Goal: Task Accomplishment & Management: Manage account settings

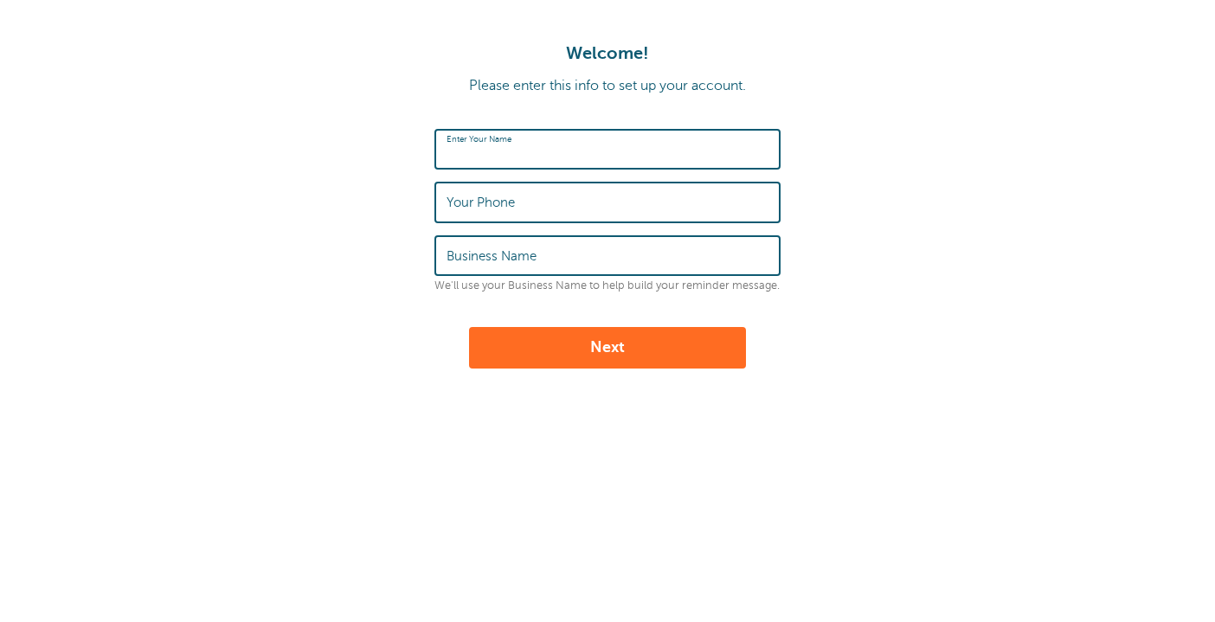
click at [496, 160] on input "Enter Your Name" at bounding box center [608, 149] width 322 height 37
click at [675, 137] on input "Diana" at bounding box center [608, 149] width 322 height 37
click at [653, 149] on input "Diana" at bounding box center [608, 149] width 322 height 37
type input "Diana Marie"
type input "8456416871"
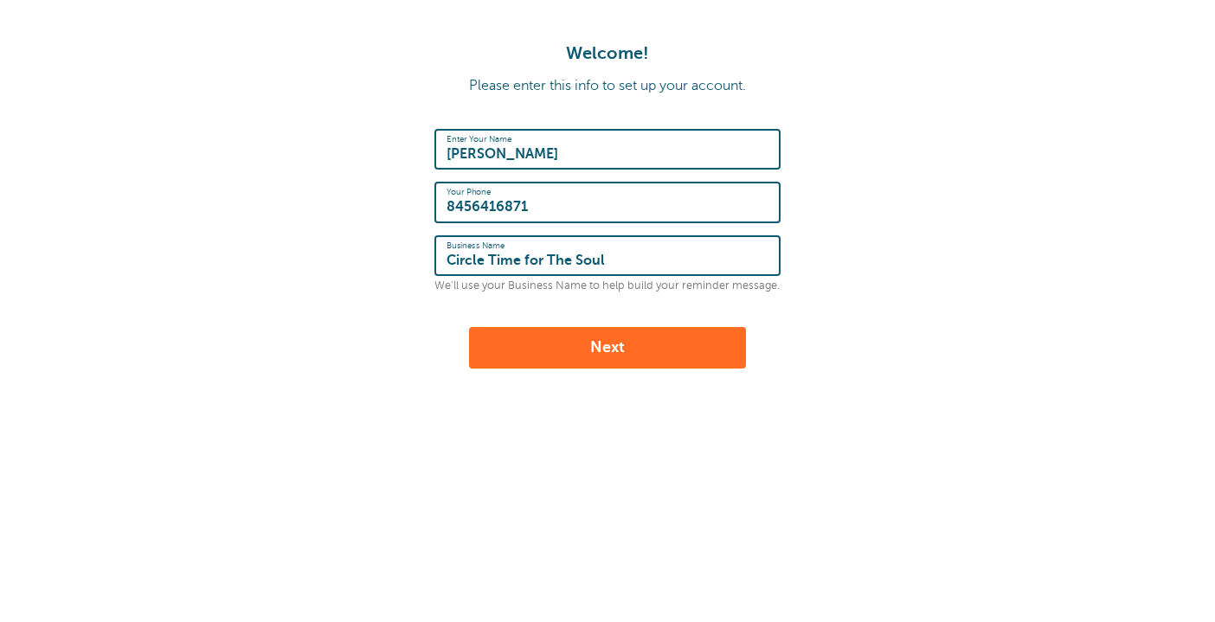
type input "Circle Time for The Soul"
click at [836, 262] on form "Enter Your Name Diana Marie Your Phone 8456416871 Business Name Circle Time for…" at bounding box center [607, 249] width 1181 height 240
click at [617, 332] on button "Next" at bounding box center [607, 348] width 277 height 42
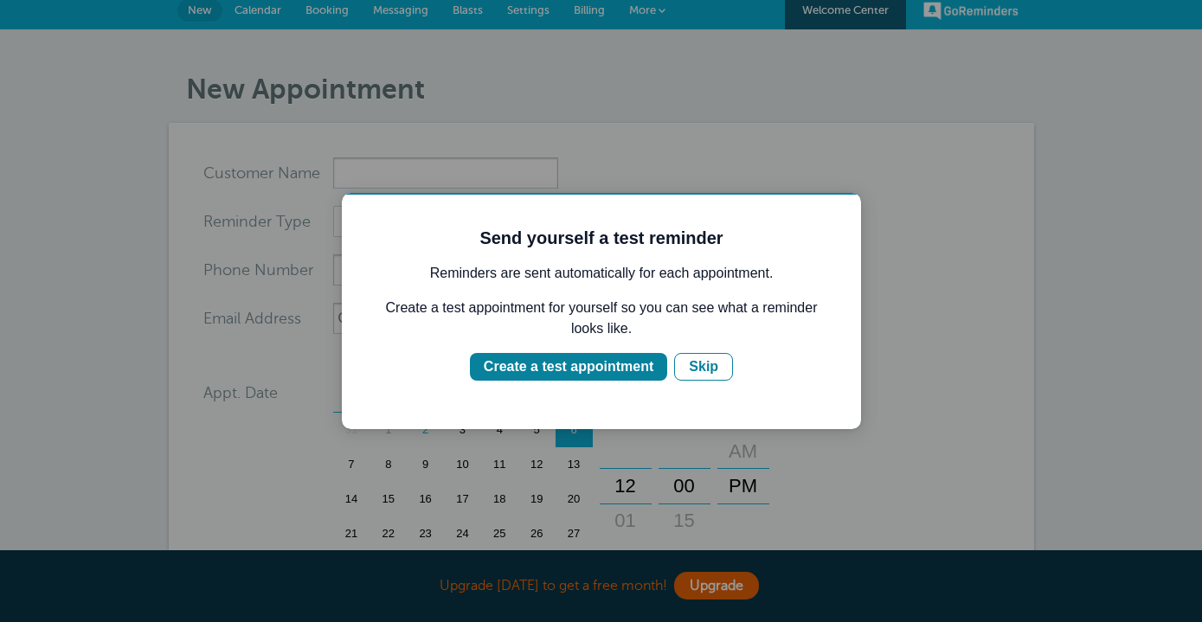
scroll to position [10, 0]
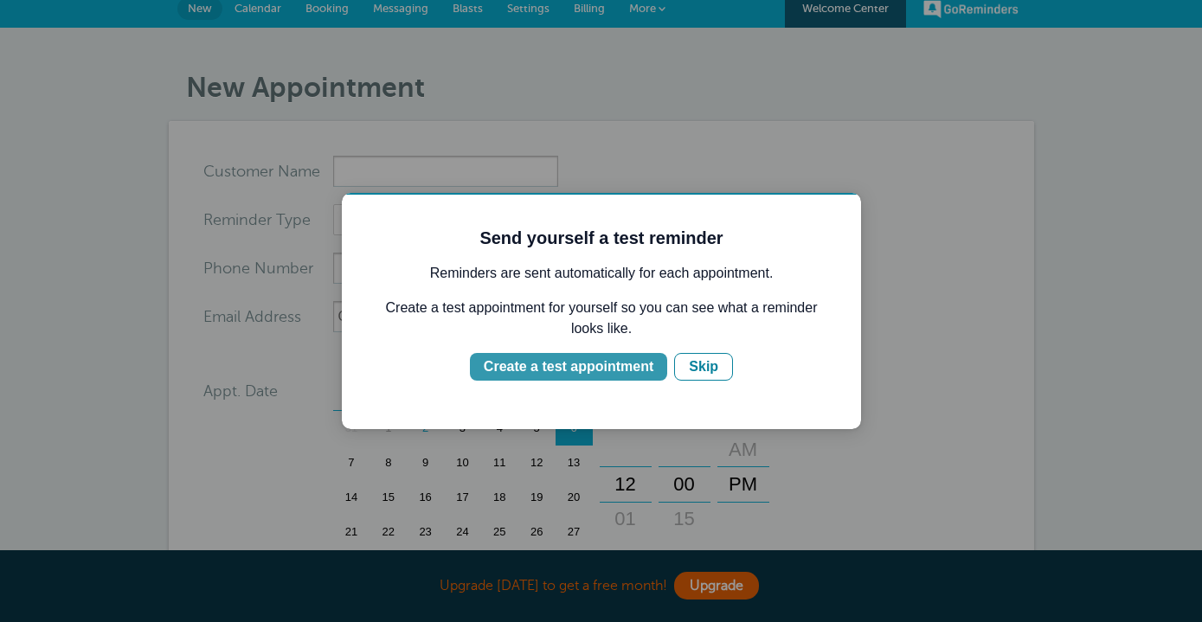
click at [627, 369] on div "Create a test appointment" at bounding box center [569, 367] width 170 height 21
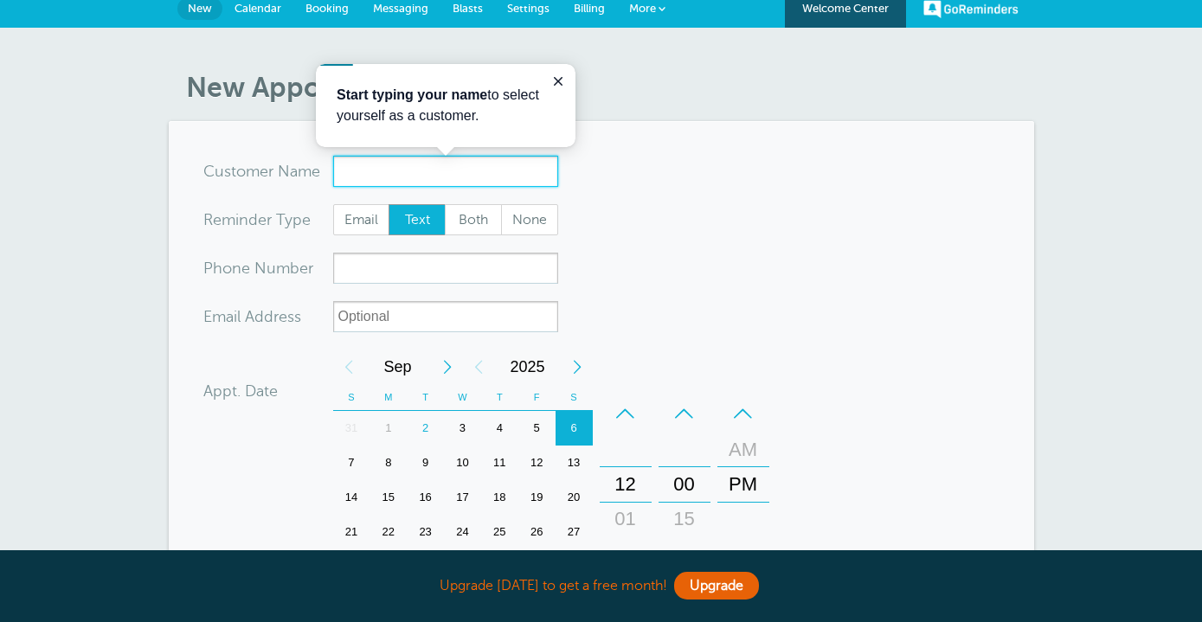
scroll to position [0, 0]
click at [486, 182] on input "x-no-autofill" at bounding box center [445, 171] width 225 height 31
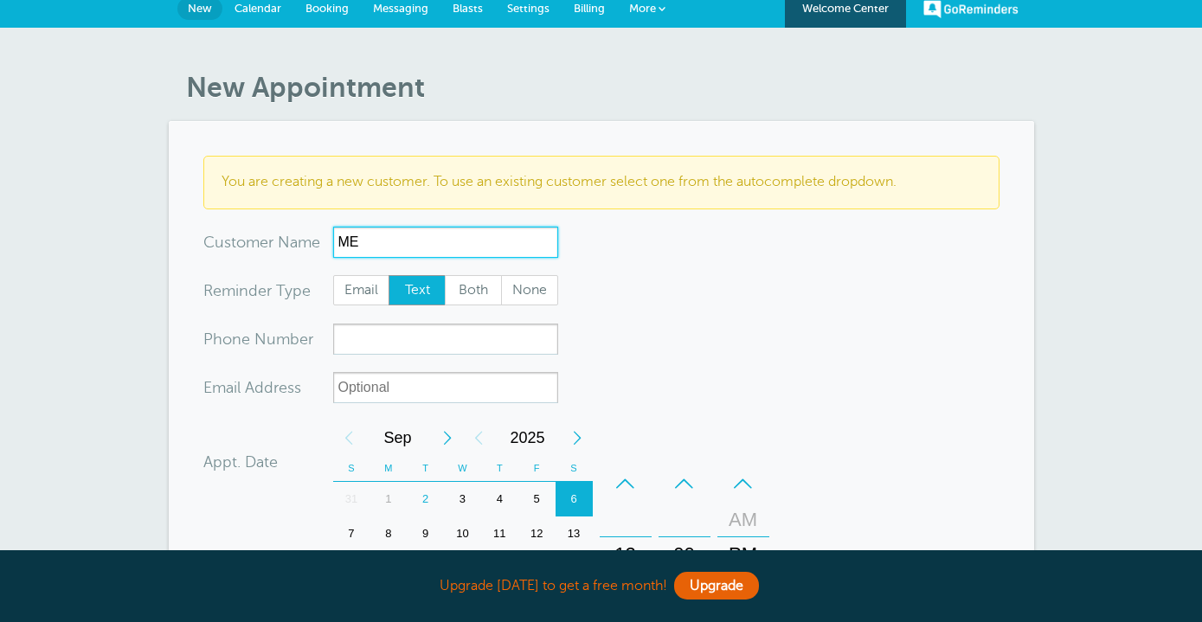
type input "M"
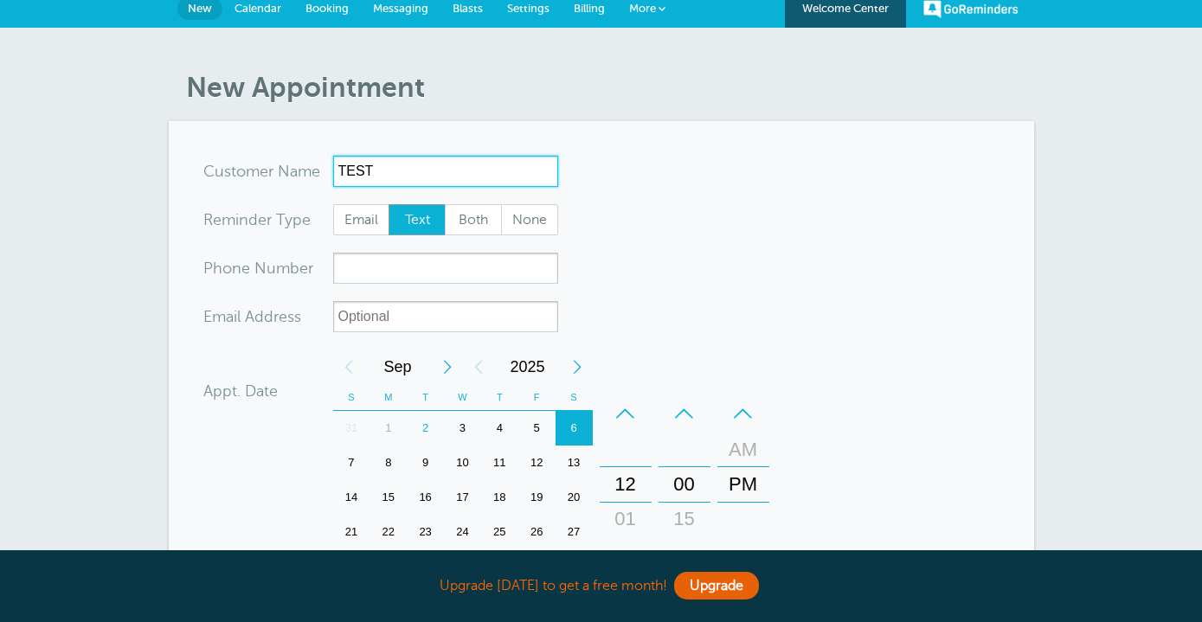
type input "TEST"
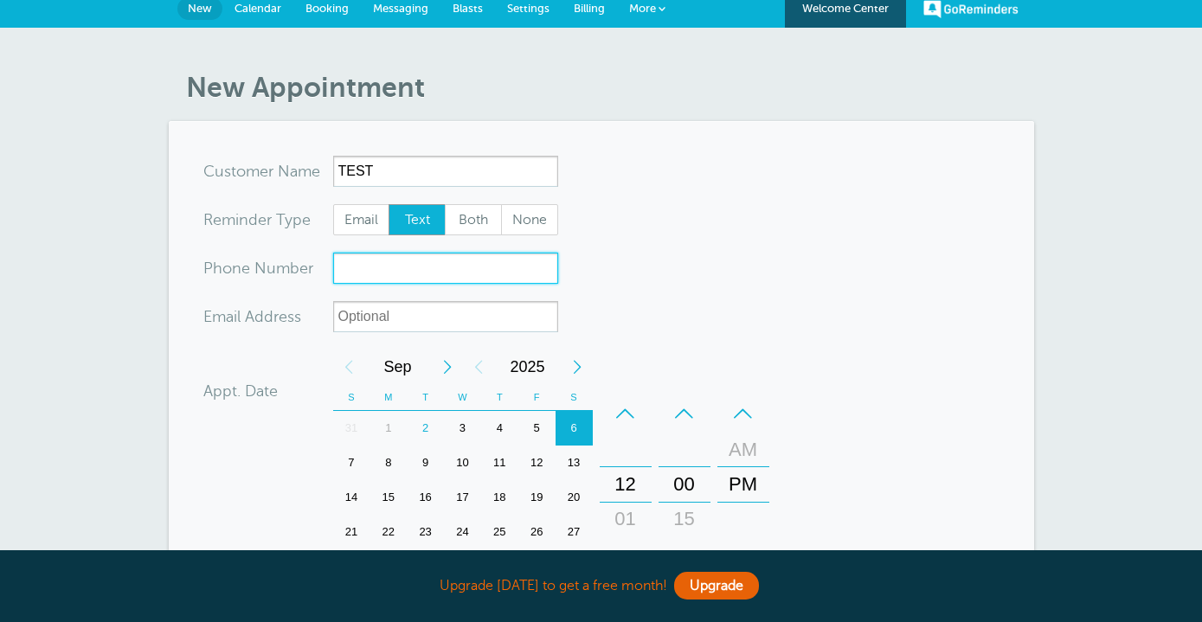
click at [474, 273] on input "xxx-no-autofill" at bounding box center [445, 268] width 225 height 31
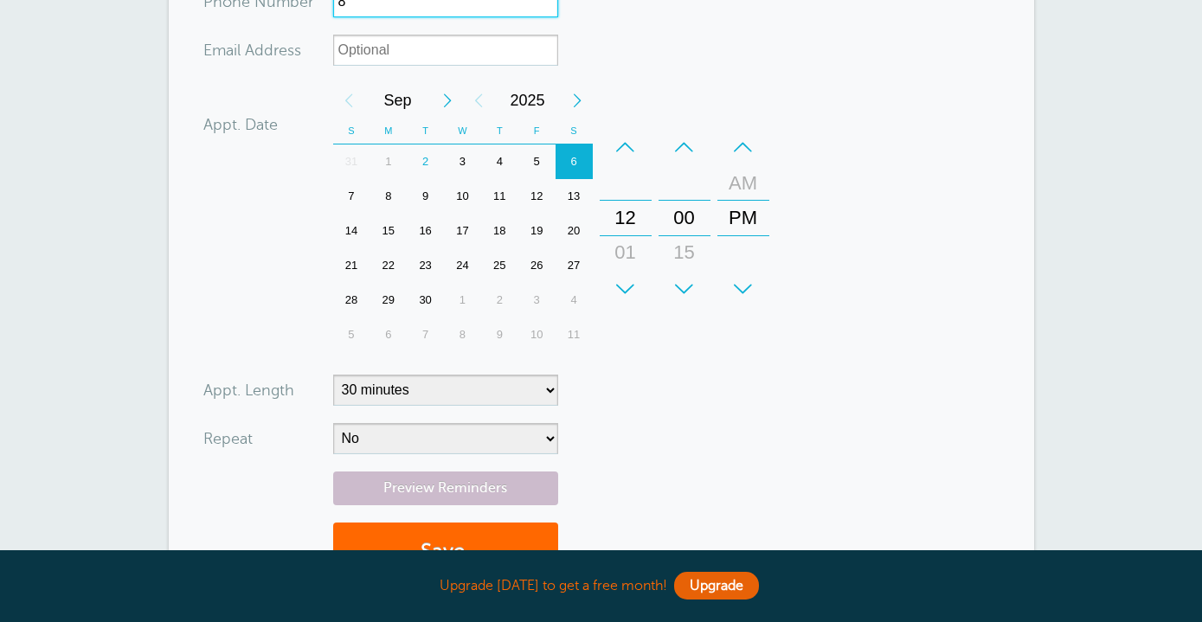
scroll to position [271, 0]
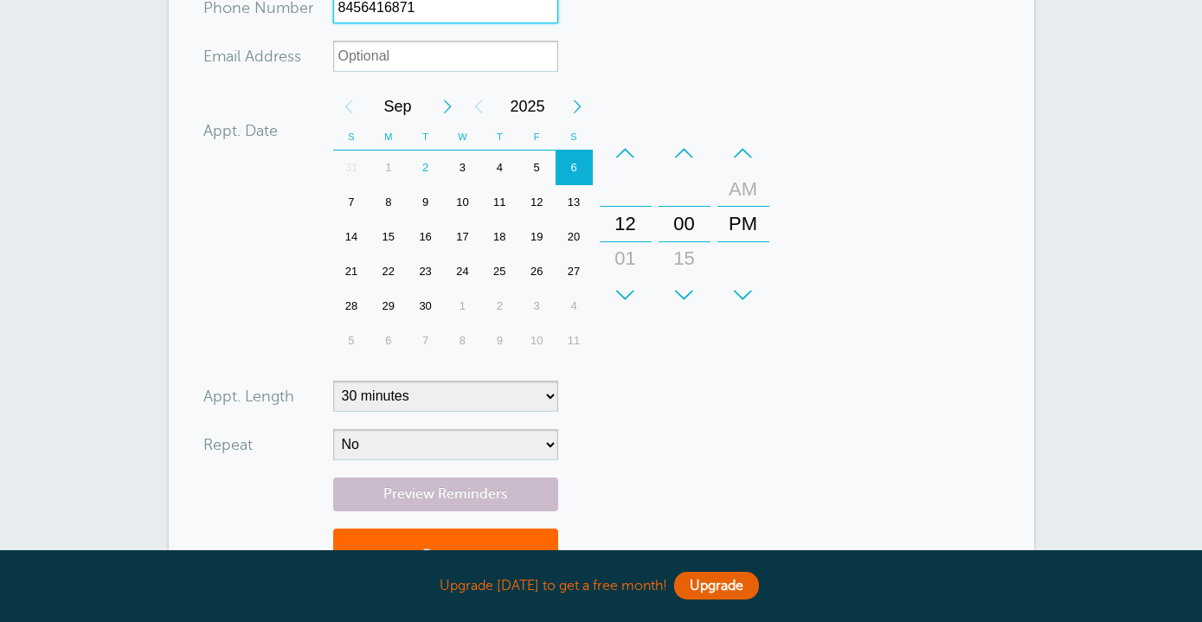
click at [533, 173] on div "5" at bounding box center [536, 168] width 37 height 35
click at [420, 167] on div "2" at bounding box center [425, 168] width 37 height 35
click at [621, 298] on div "+" at bounding box center [626, 295] width 52 height 35
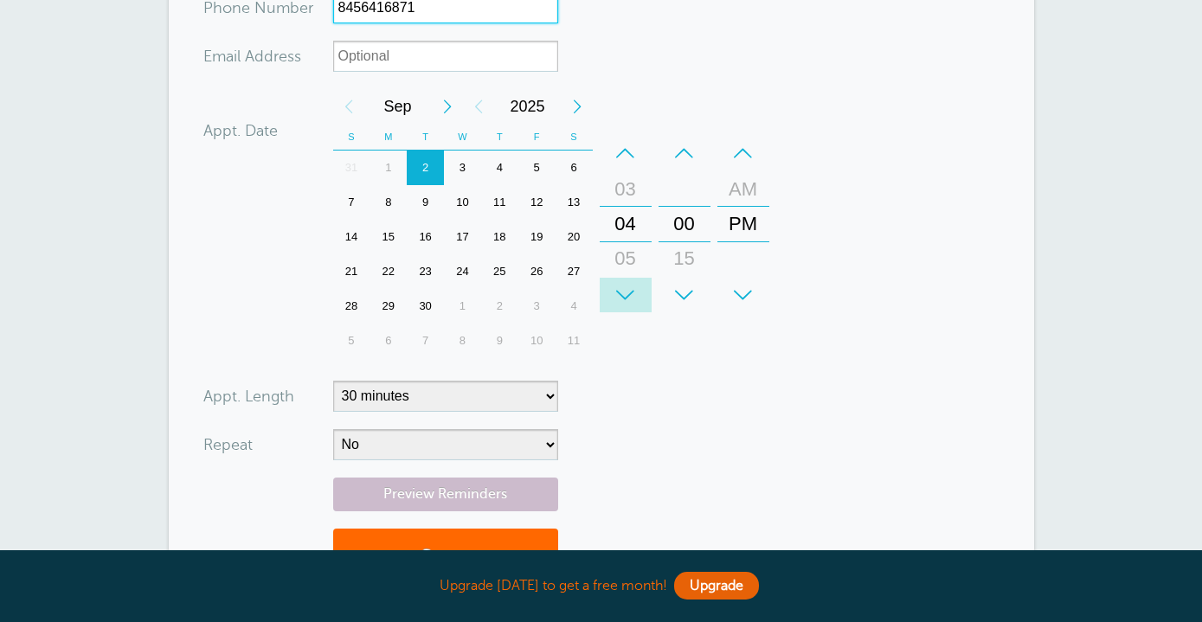
click at [621, 298] on div "+" at bounding box center [626, 295] width 52 height 35
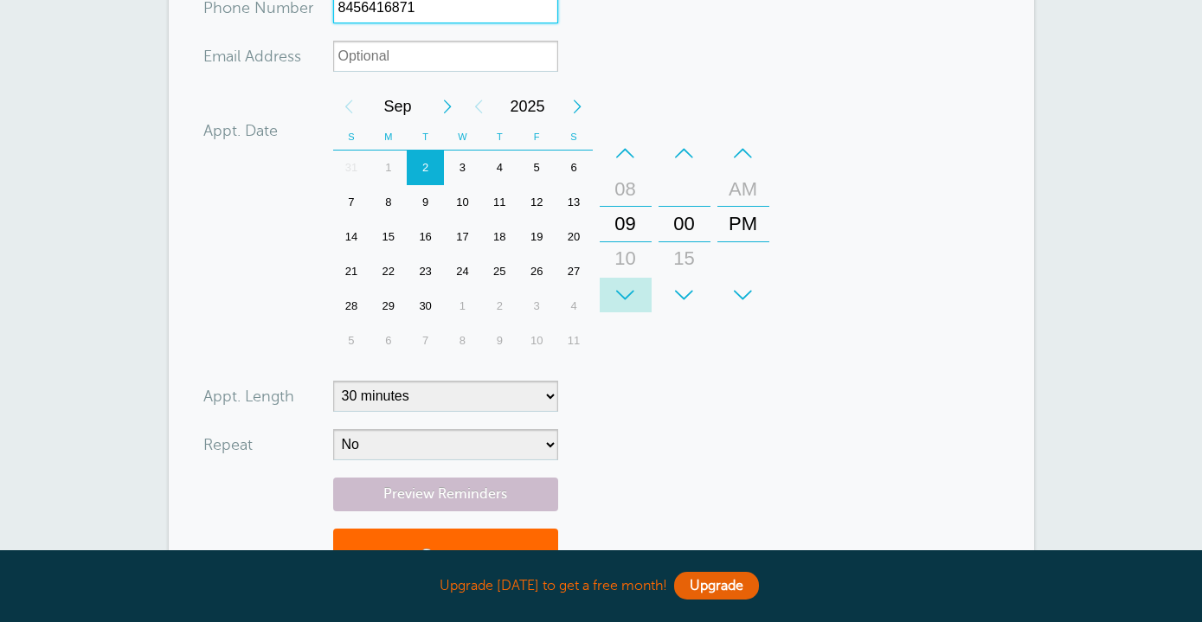
click at [621, 298] on div "+" at bounding box center [626, 295] width 52 height 35
click at [686, 284] on div "+" at bounding box center [685, 295] width 52 height 35
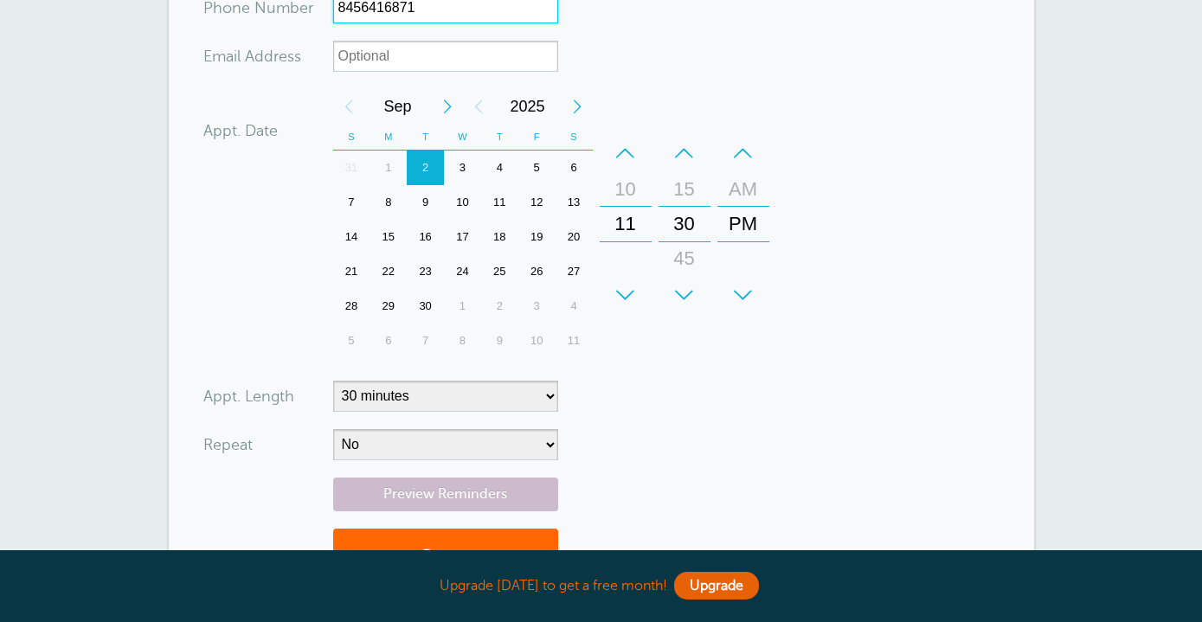
type input "8456416871"
click at [803, 259] on form "You are creating a new customer. To use an existing customer select one from th…" at bounding box center [601, 250] width 796 height 710
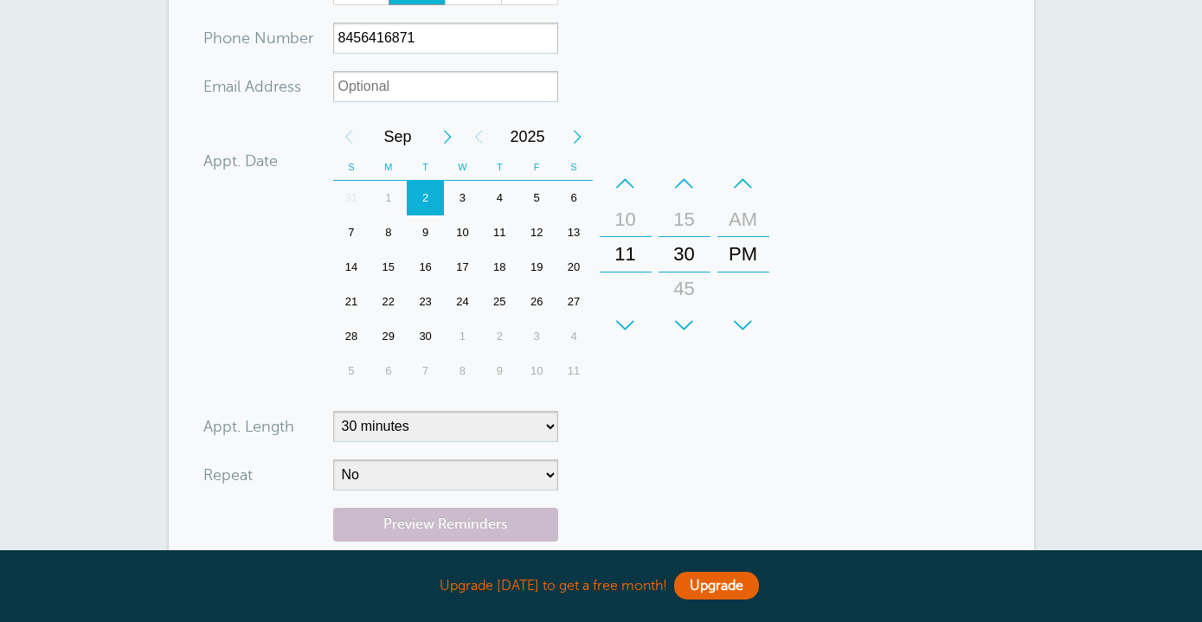
scroll to position [426, 0]
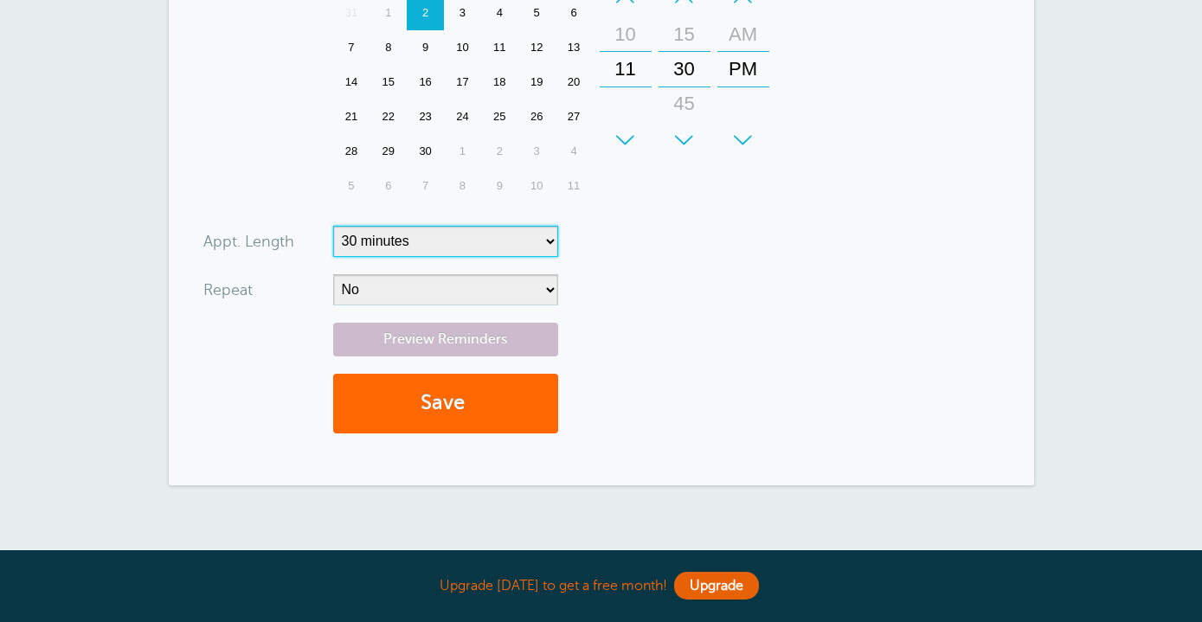
click at [507, 242] on select "5 minutes 10 minutes 15 minutes 20 minutes 25 minutes 30 minutes 35 minutes 40 …" at bounding box center [445, 241] width 225 height 31
click at [506, 240] on select "5 minutes 10 minutes 15 minutes 20 minutes 25 minutes 30 minutes 35 minutes 40 …" at bounding box center [445, 241] width 225 height 31
select select "60"
click at [333, 226] on select "5 minutes 10 minutes 15 minutes 20 minutes 25 minutes 30 minutes 35 minutes 40 …" at bounding box center [445, 241] width 225 height 31
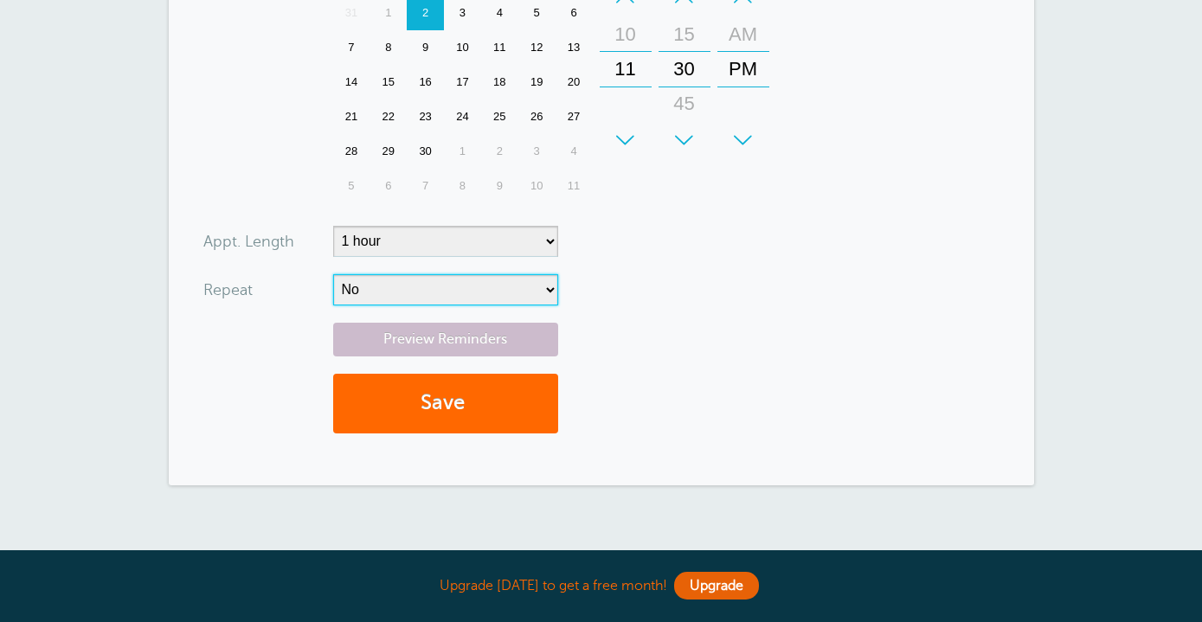
click at [492, 293] on select "No Daily Weekly Every 2 weeks Every 3 weeks Every 4 weeks Monthly Every 5 weeks…" at bounding box center [445, 289] width 225 height 31
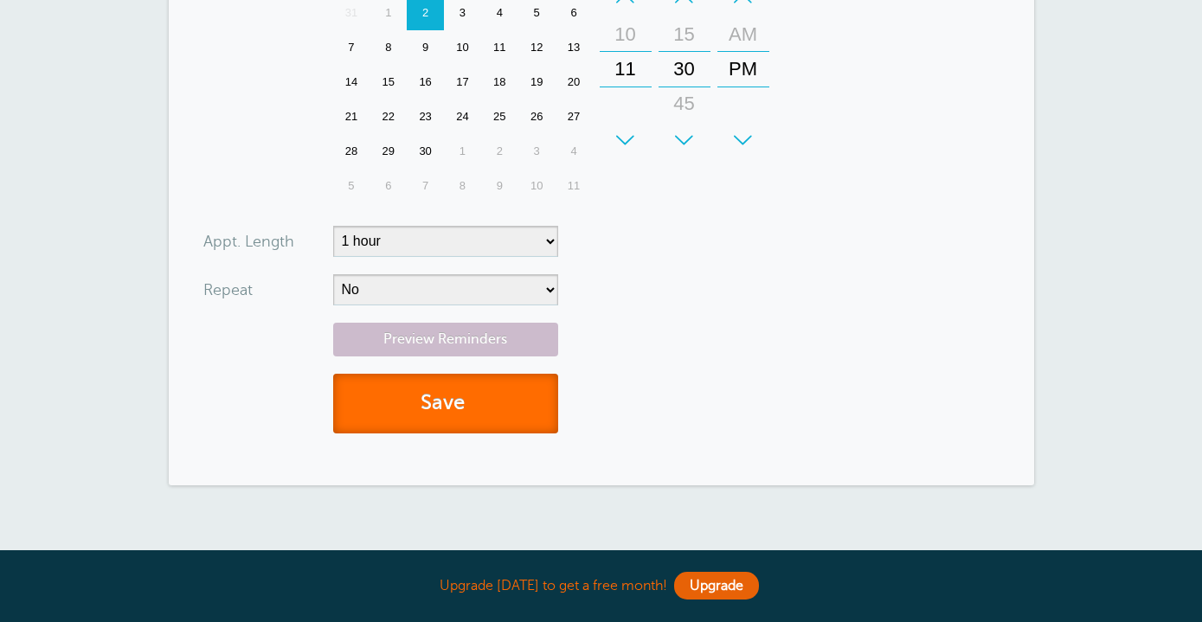
click at [491, 412] on button "Save" at bounding box center [445, 404] width 225 height 60
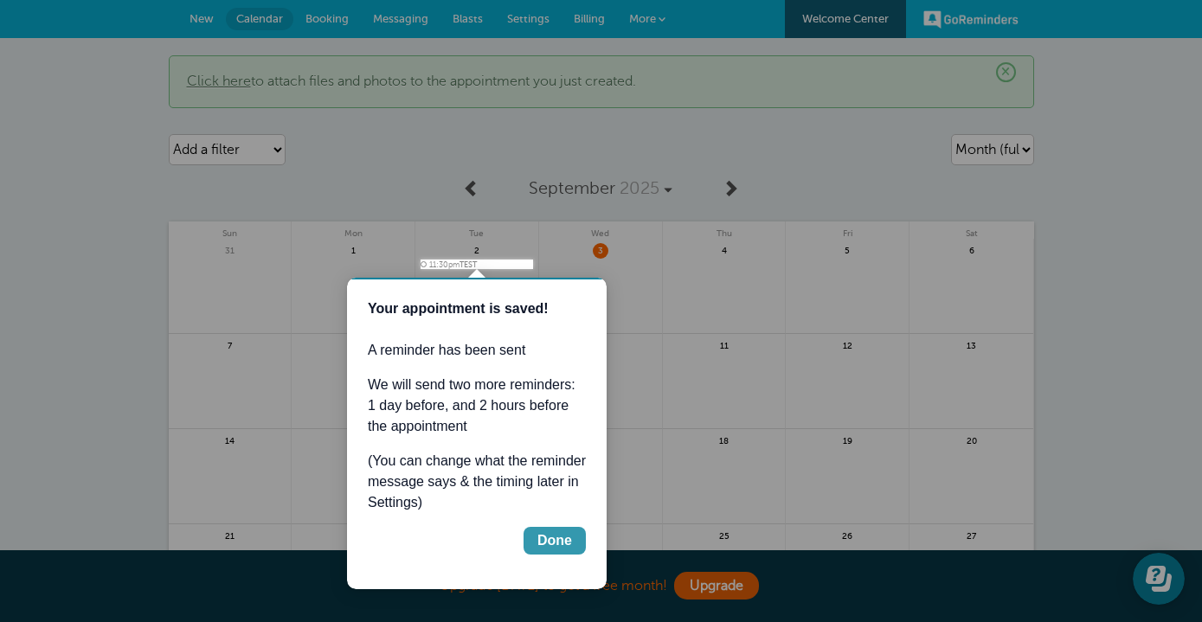
click at [563, 538] on div "Done" at bounding box center [554, 541] width 35 height 21
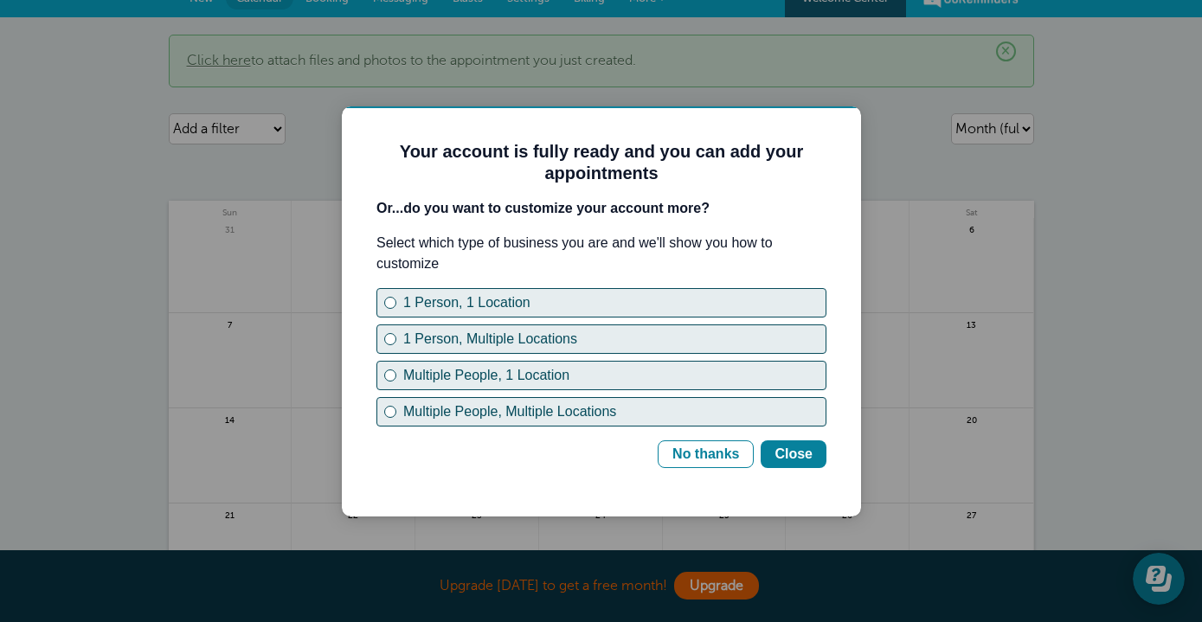
scroll to position [23, 0]
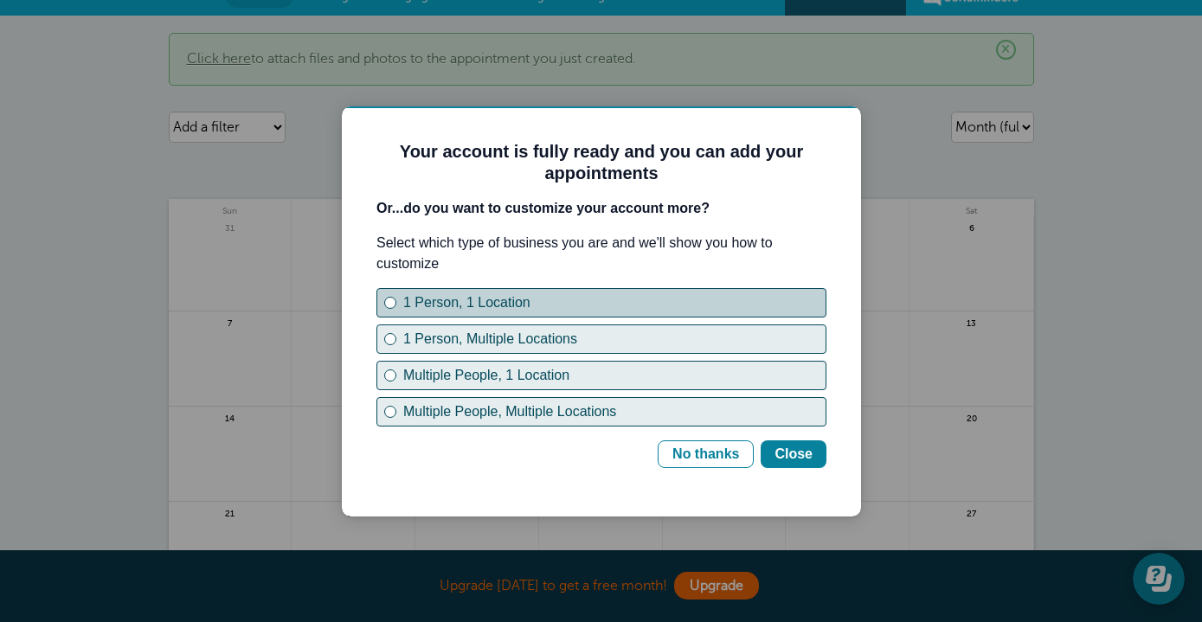
click at [698, 293] on div "1 Person, 1 Location" at bounding box center [614, 303] width 422 height 21
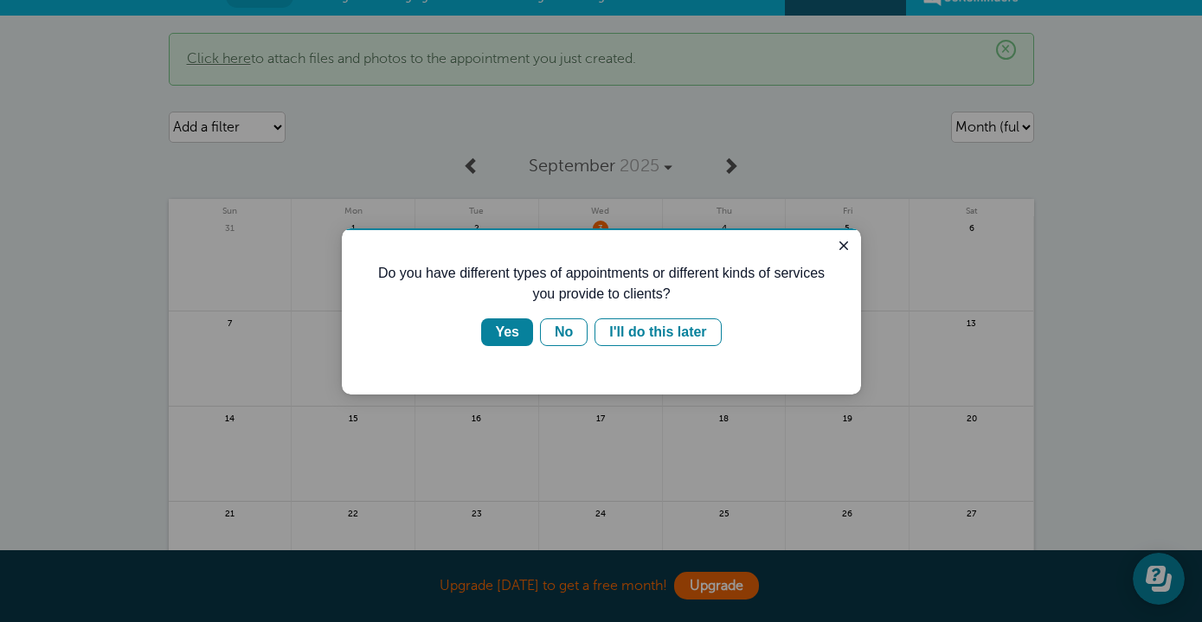
scroll to position [0, 0]
click at [557, 334] on div "No" at bounding box center [564, 332] width 18 height 21
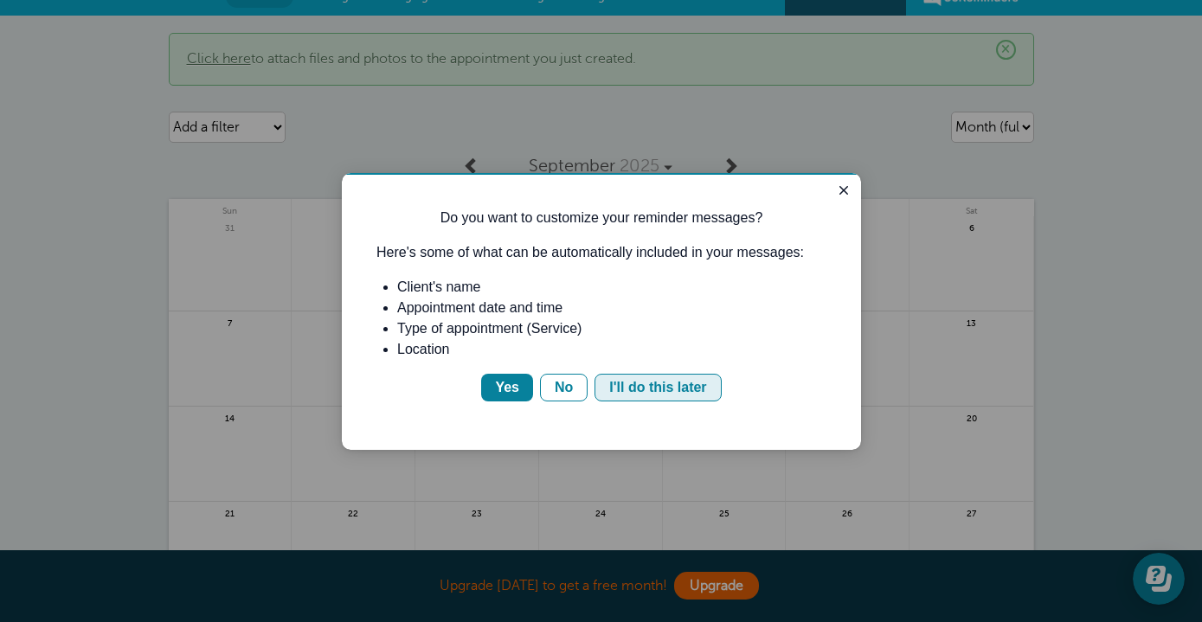
click at [628, 376] on button "I'll do this later" at bounding box center [658, 388] width 126 height 28
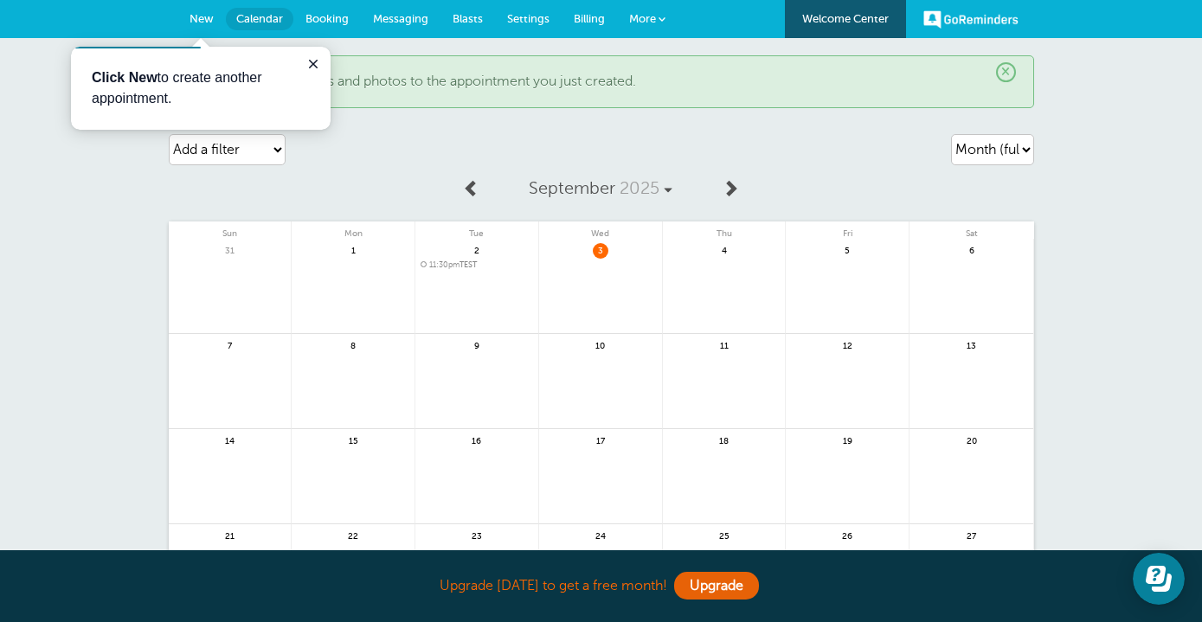
click at [204, 17] on span "New" at bounding box center [202, 18] width 24 height 13
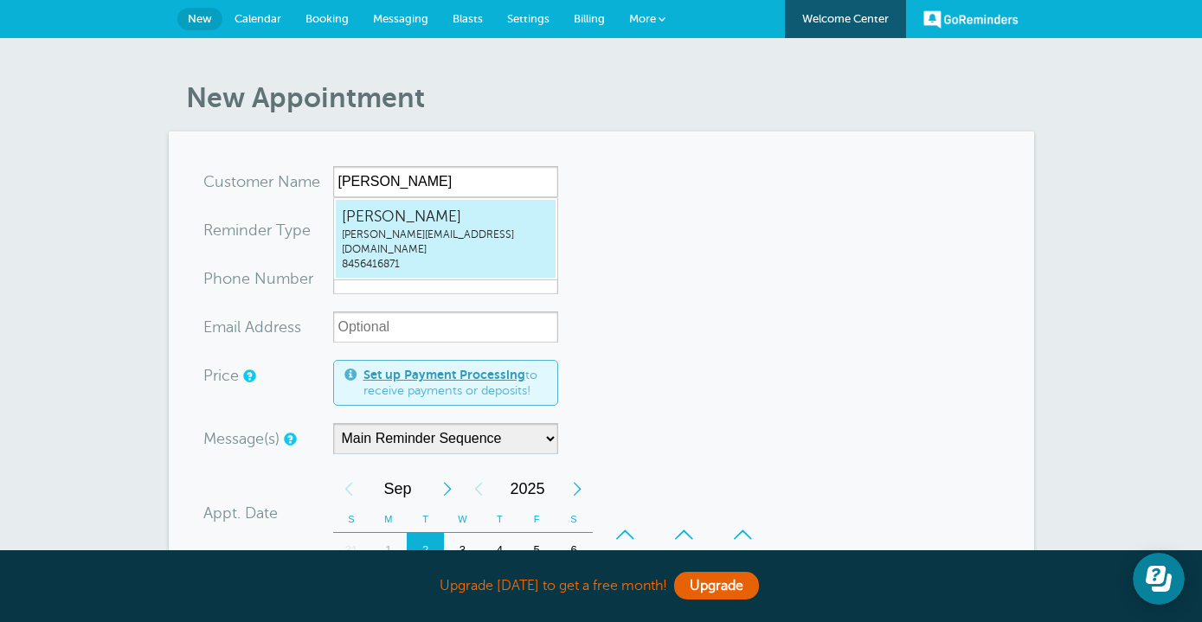
type input "DianaMariedianamariecoaching@gmail.com8456416871"
type input "Diana Marie"
type input "8456416871"
type input "dianamariecoaching@gmail.com"
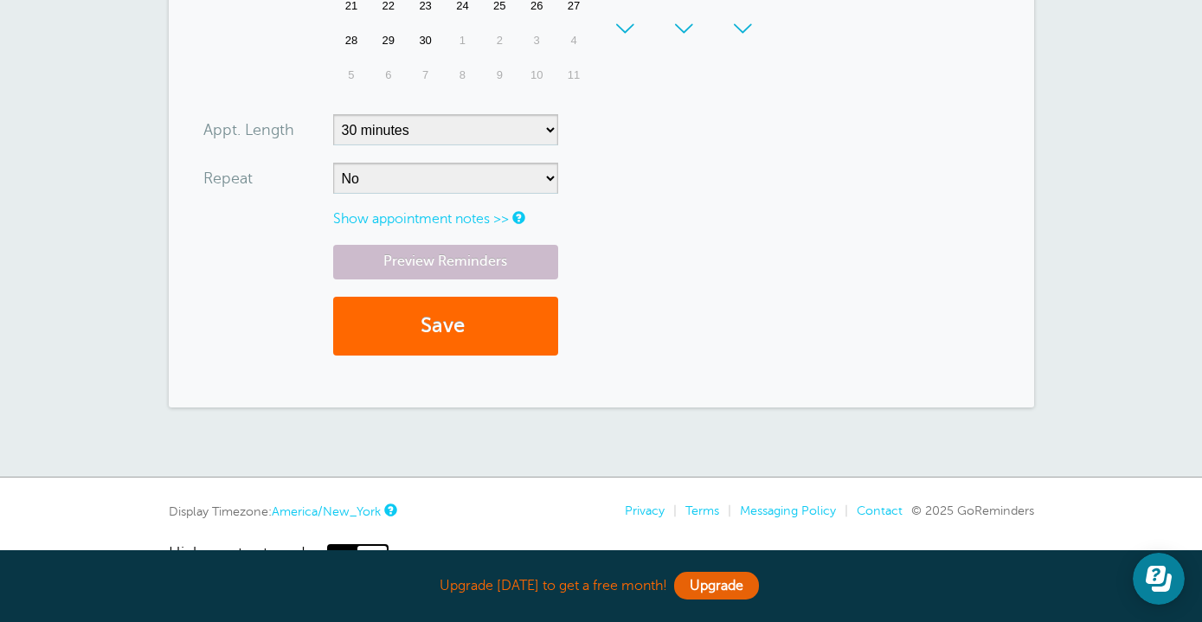
scroll to position [703, 0]
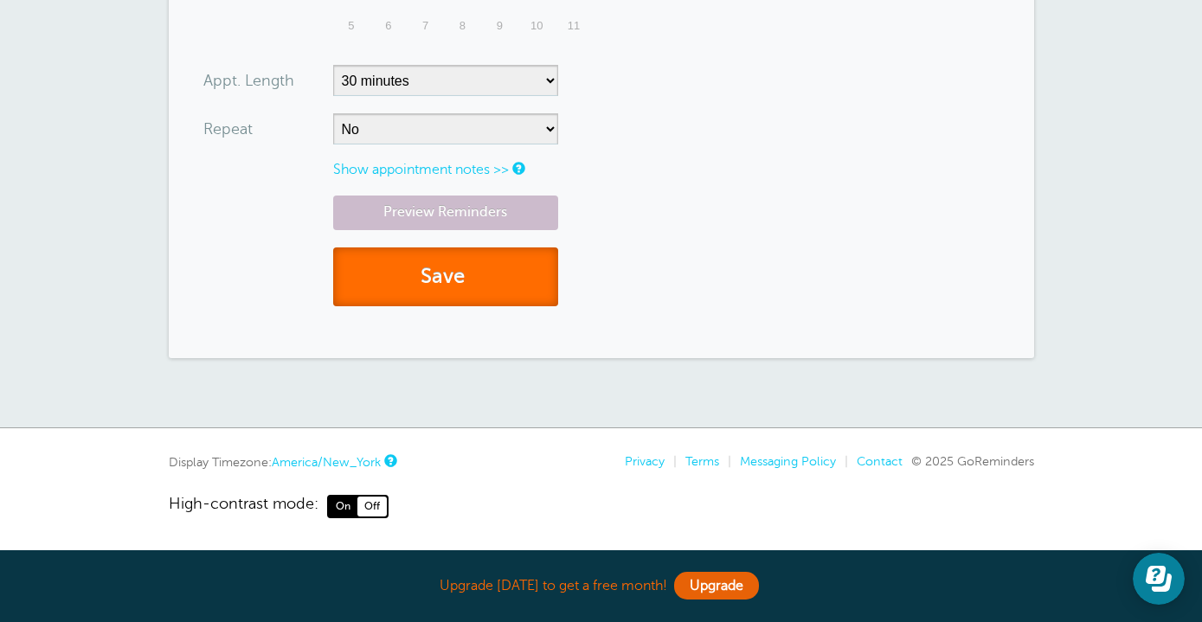
click at [466, 279] on button "Save" at bounding box center [445, 278] width 225 height 60
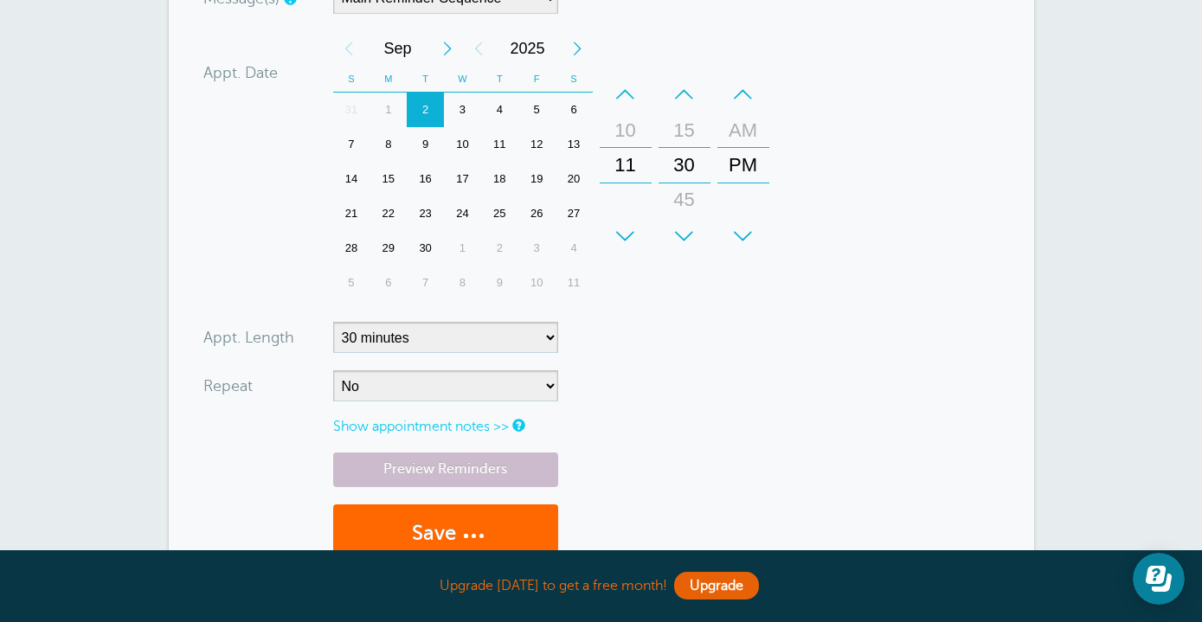
scroll to position [320, 0]
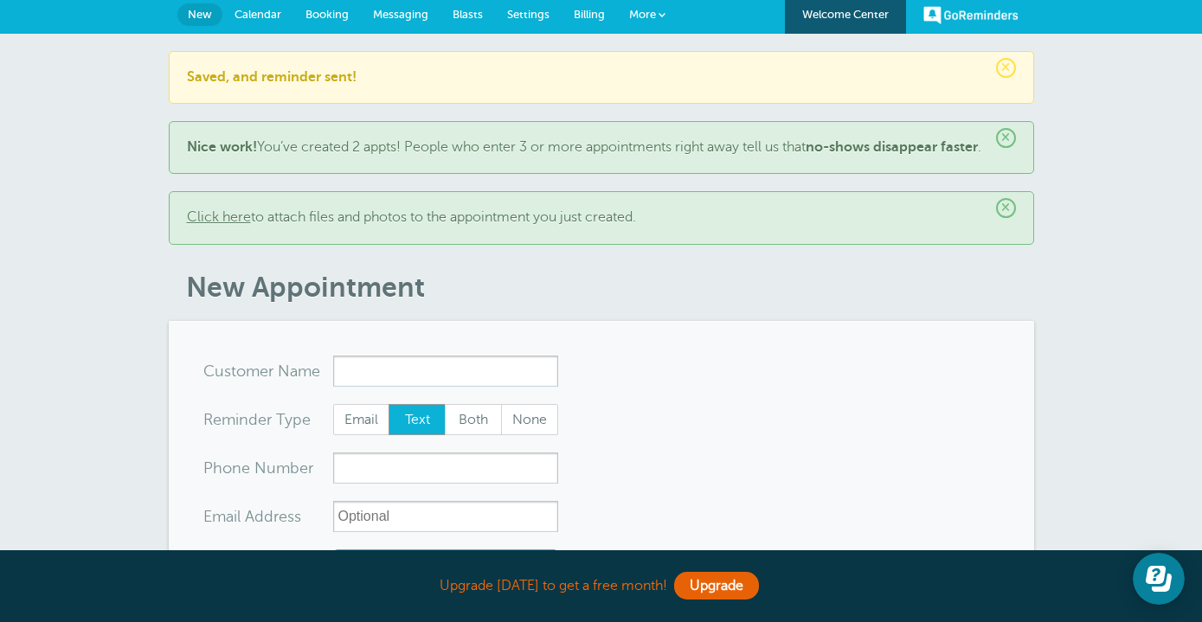
scroll to position [35, 0]
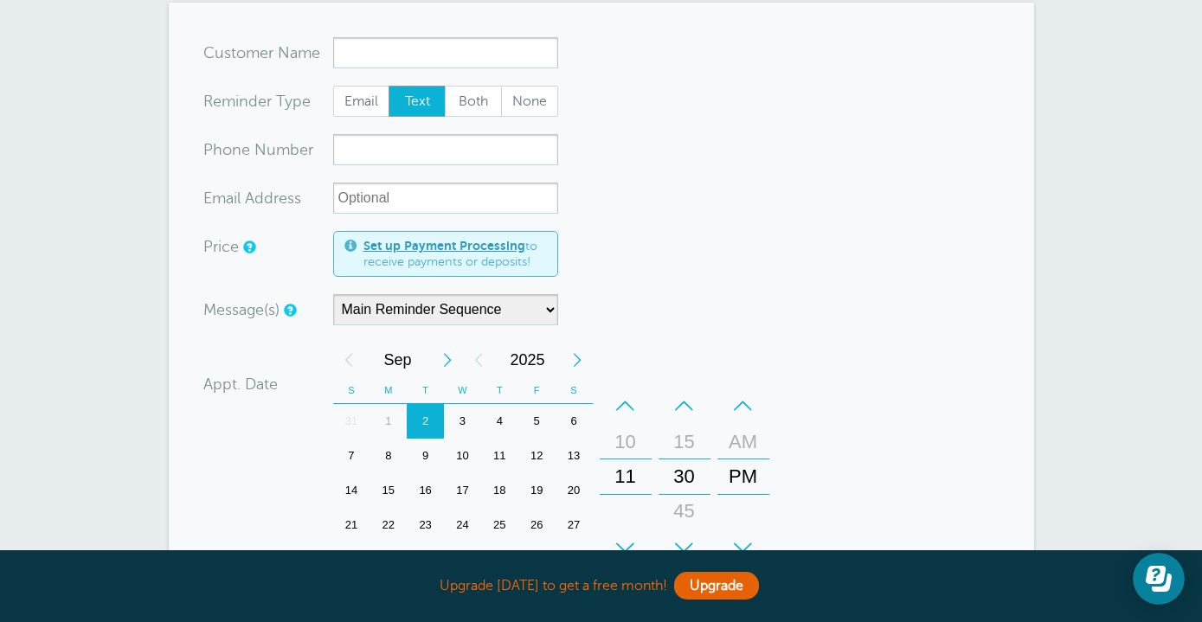
scroll to position [132, 0]
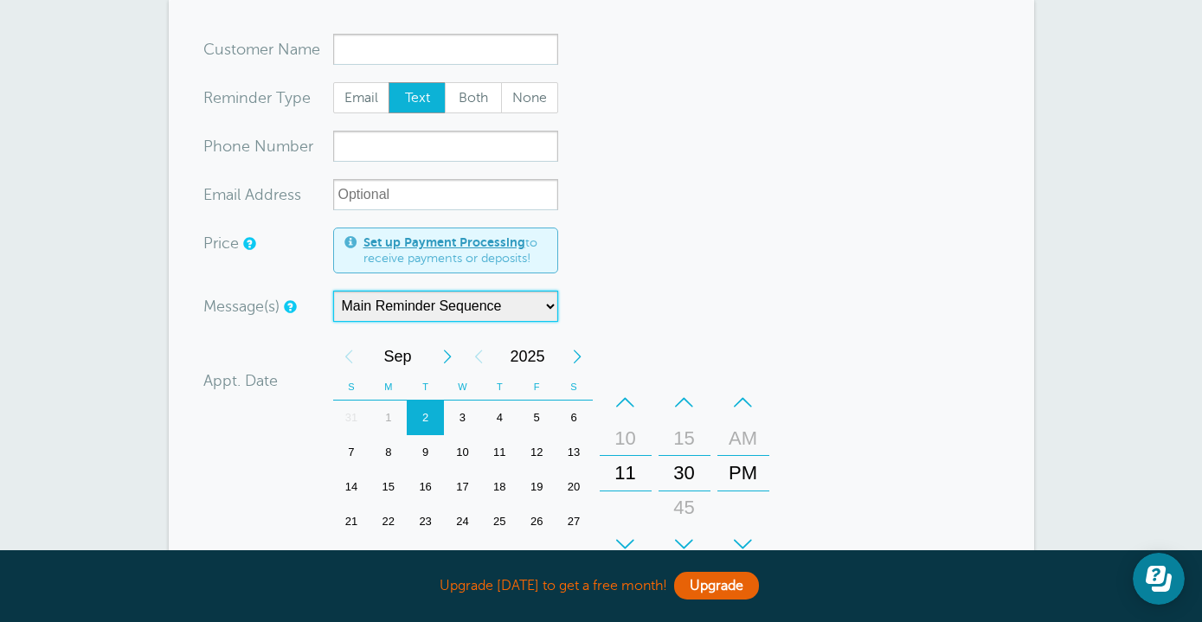
click at [519, 312] on select "Main Reminder Sequence" at bounding box center [445, 306] width 225 height 31
click at [333, 291] on select "Main Reminder Sequence" at bounding box center [445, 306] width 225 height 31
click at [547, 309] on select "Main Reminder Sequence" at bounding box center [445, 306] width 225 height 31
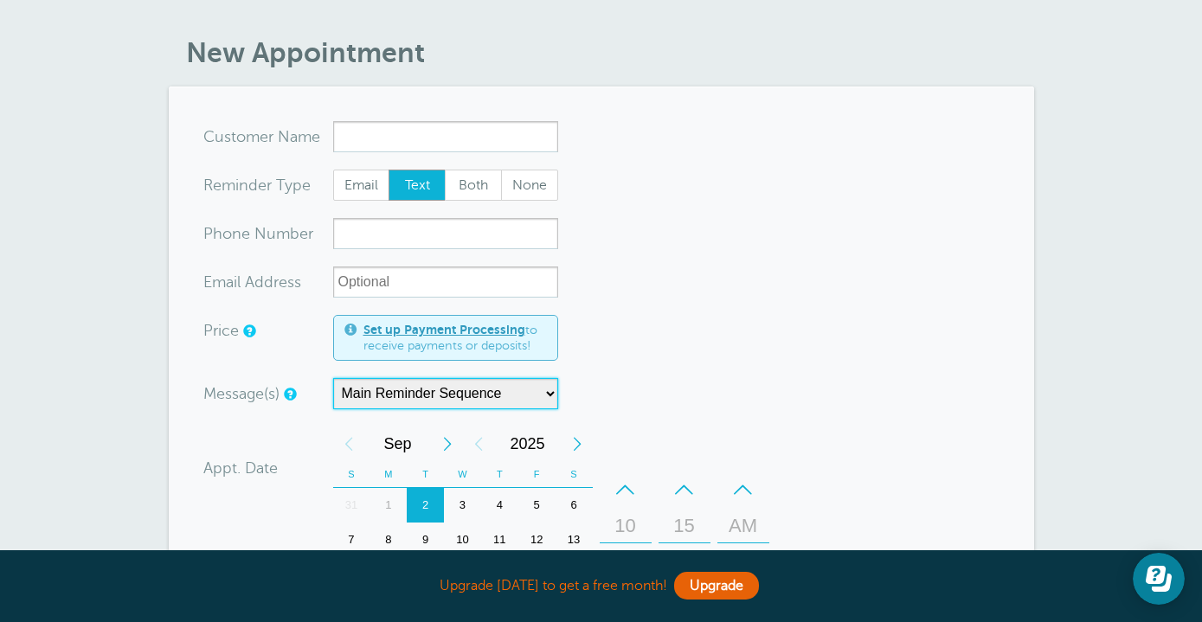
scroll to position [0, 0]
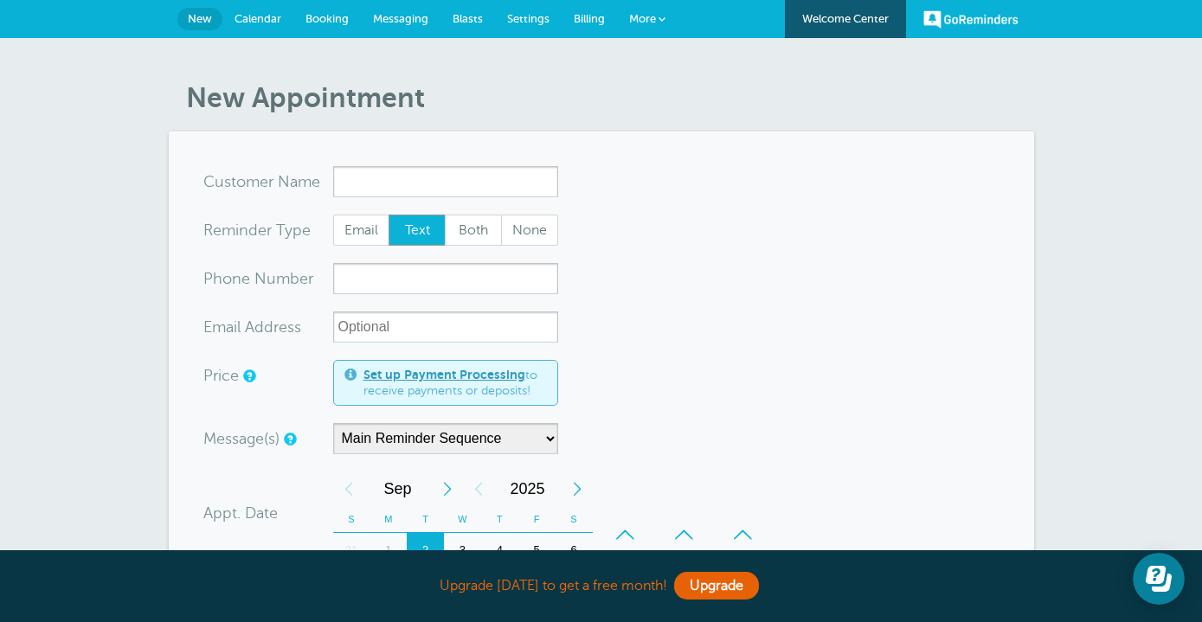
click at [528, 12] on span "Settings" at bounding box center [528, 18] width 42 height 13
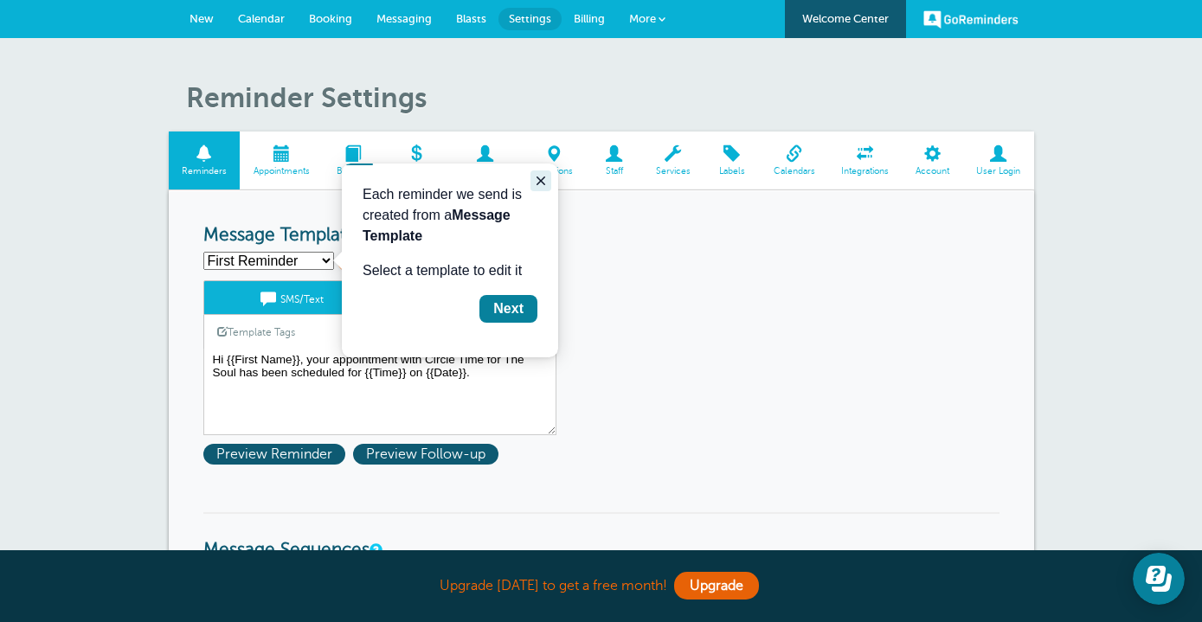
click at [542, 180] on icon "Close guide" at bounding box center [541, 181] width 9 height 9
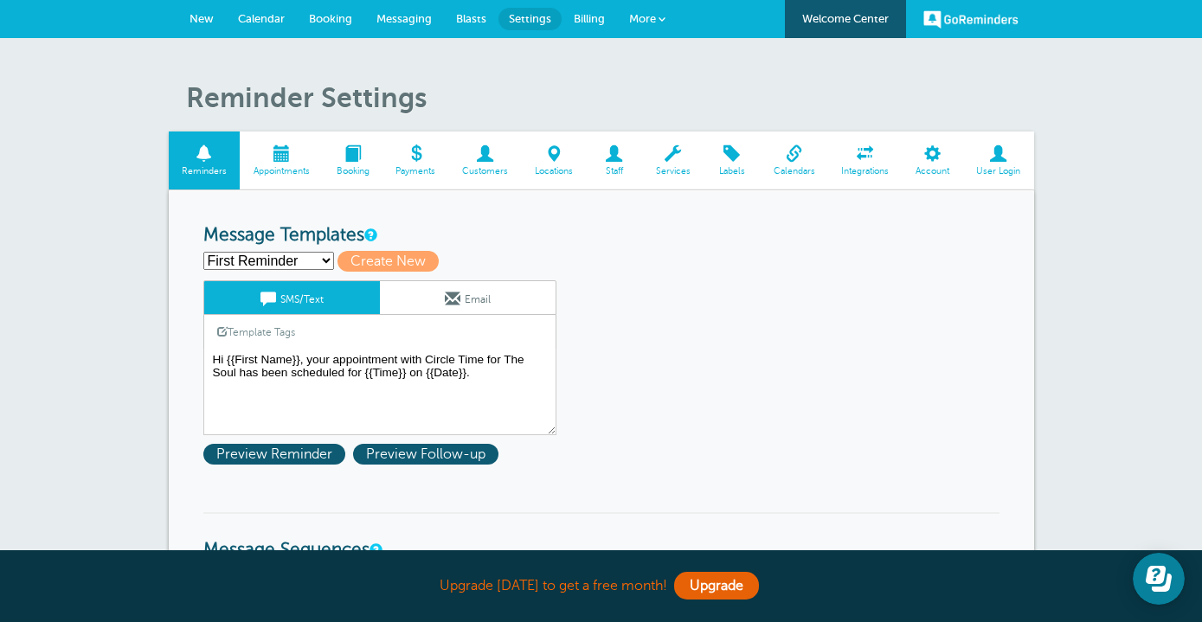
click at [856, 148] on span at bounding box center [865, 153] width 74 height 16
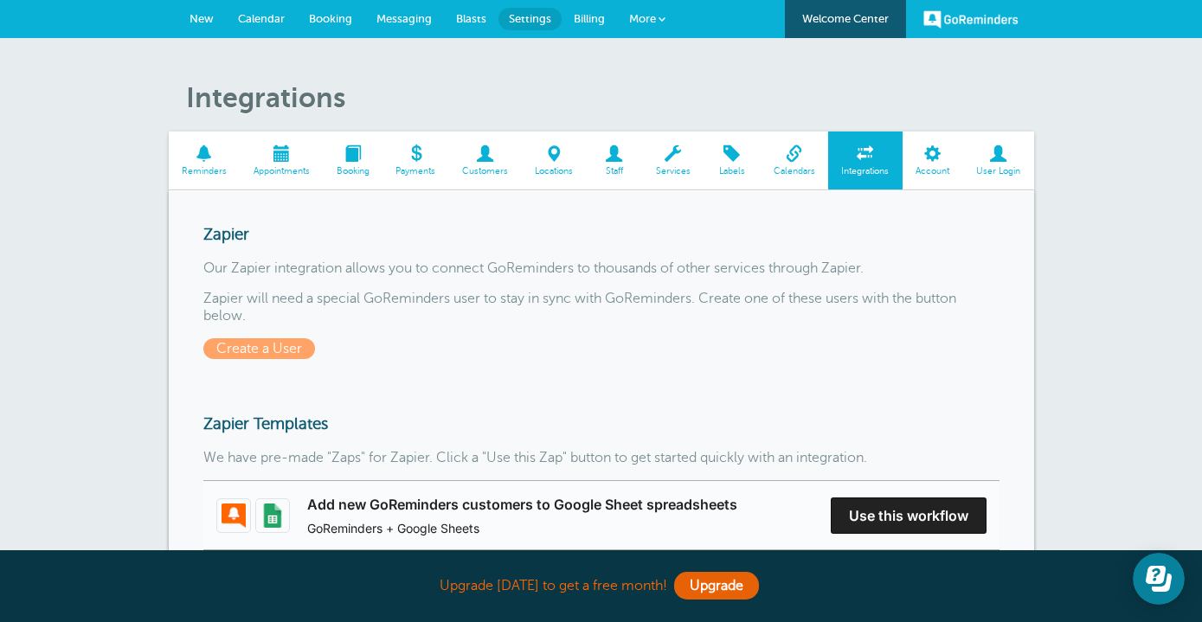
click at [650, 14] on span "More" at bounding box center [642, 18] width 27 height 13
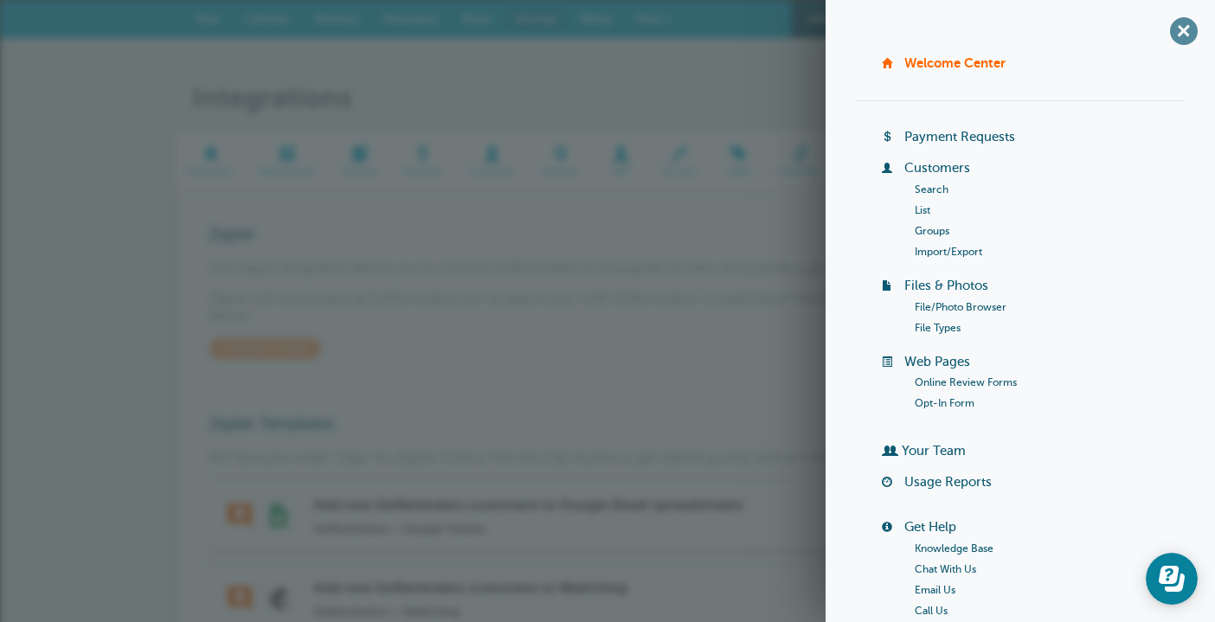
click at [1164, 35] on span "+" at bounding box center [1183, 30] width 39 height 39
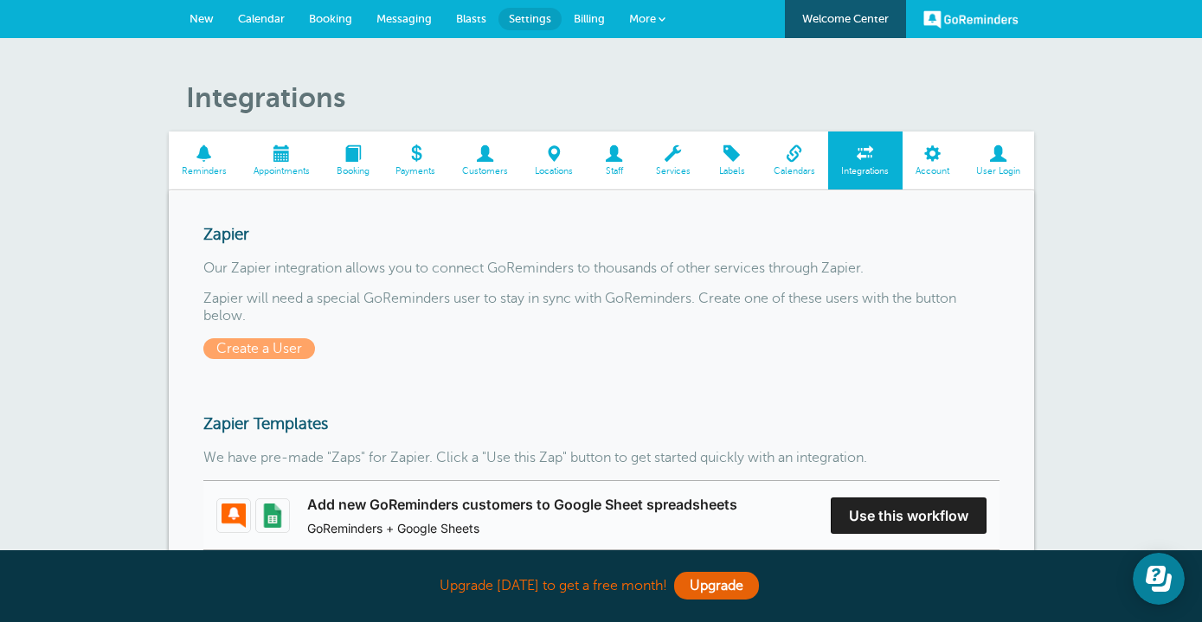
click at [931, 156] on span at bounding box center [933, 153] width 61 height 16
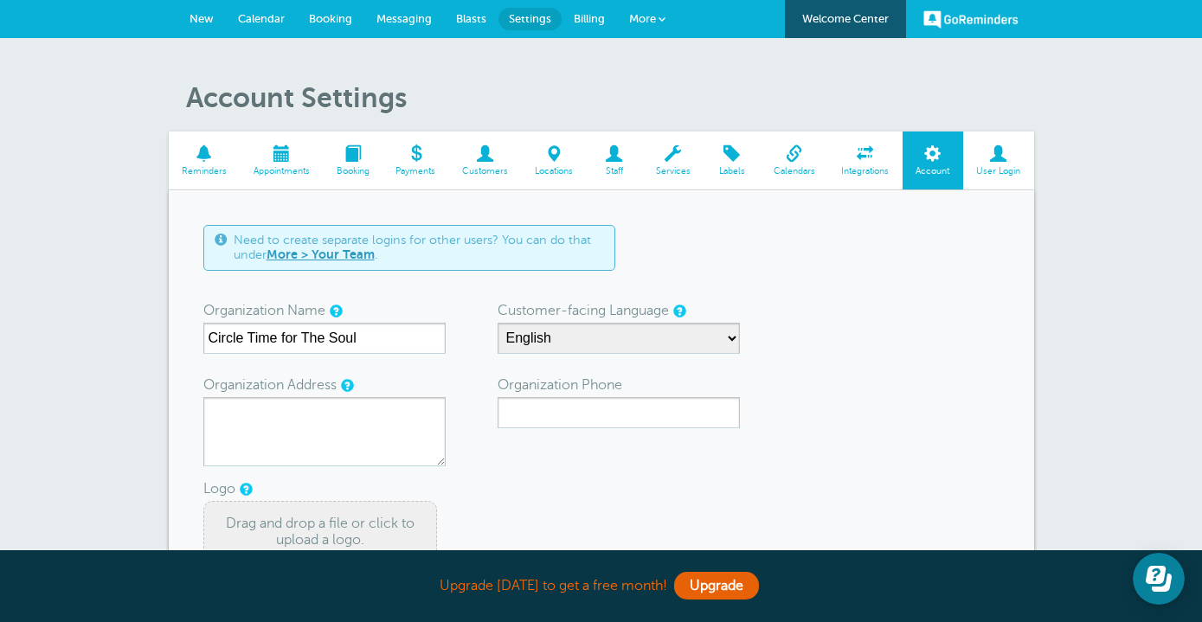
click at [661, 156] on span at bounding box center [672, 153] width 61 height 16
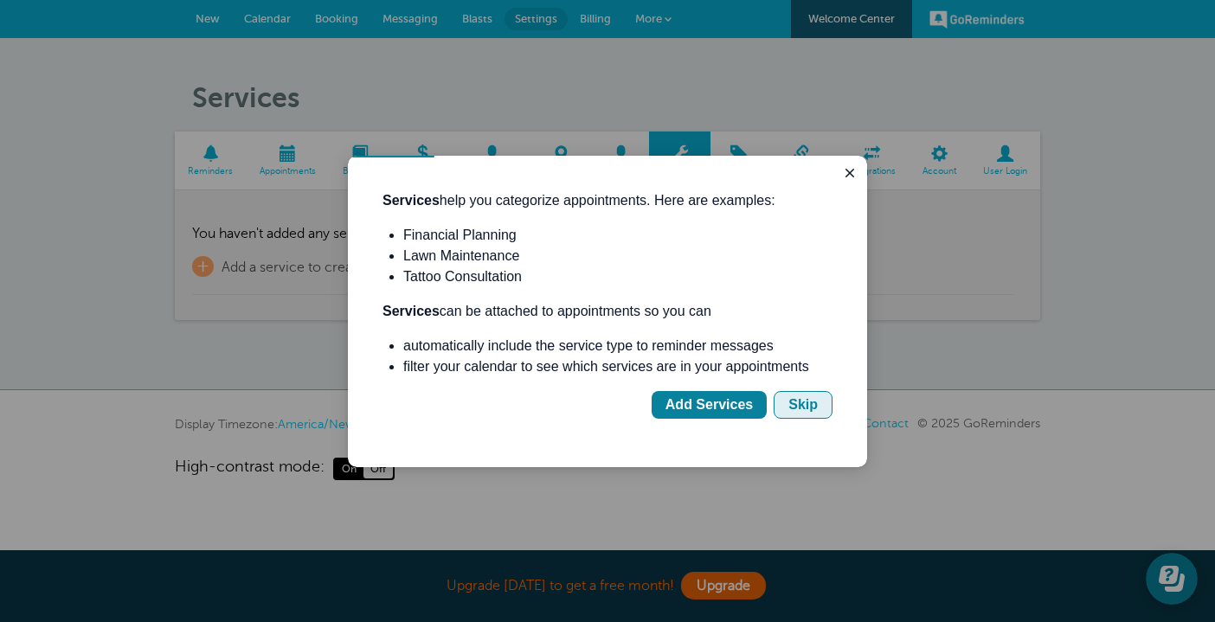
click at [800, 394] on button "Skip" at bounding box center [803, 405] width 59 height 28
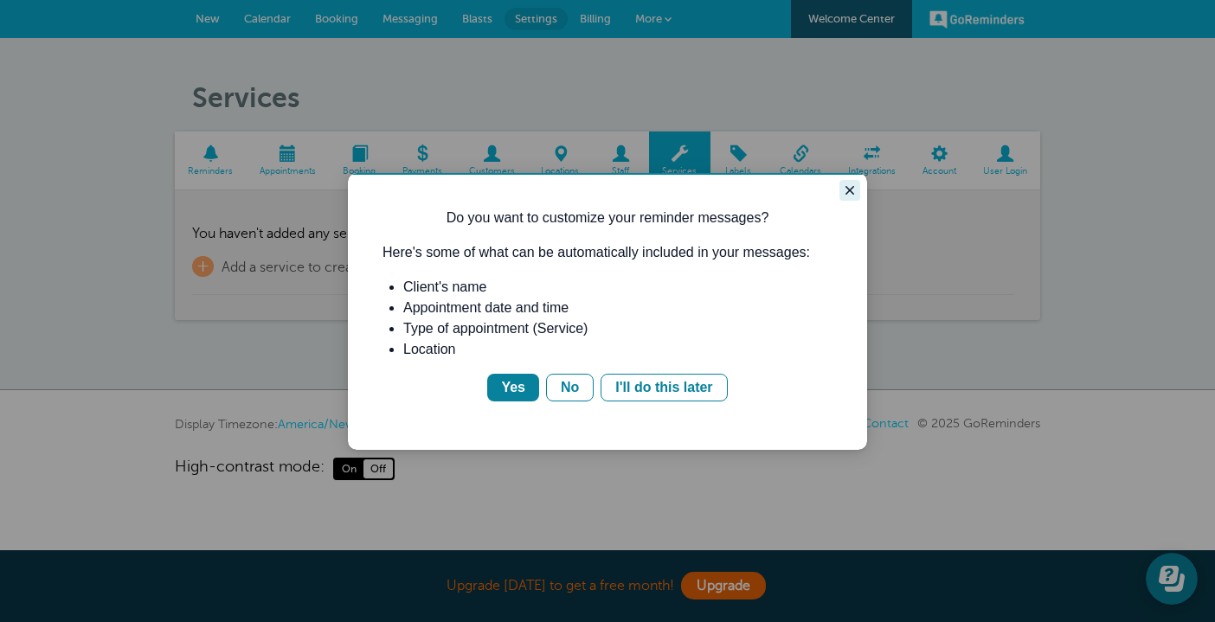
click at [846, 190] on icon "Close guide" at bounding box center [850, 190] width 14 height 14
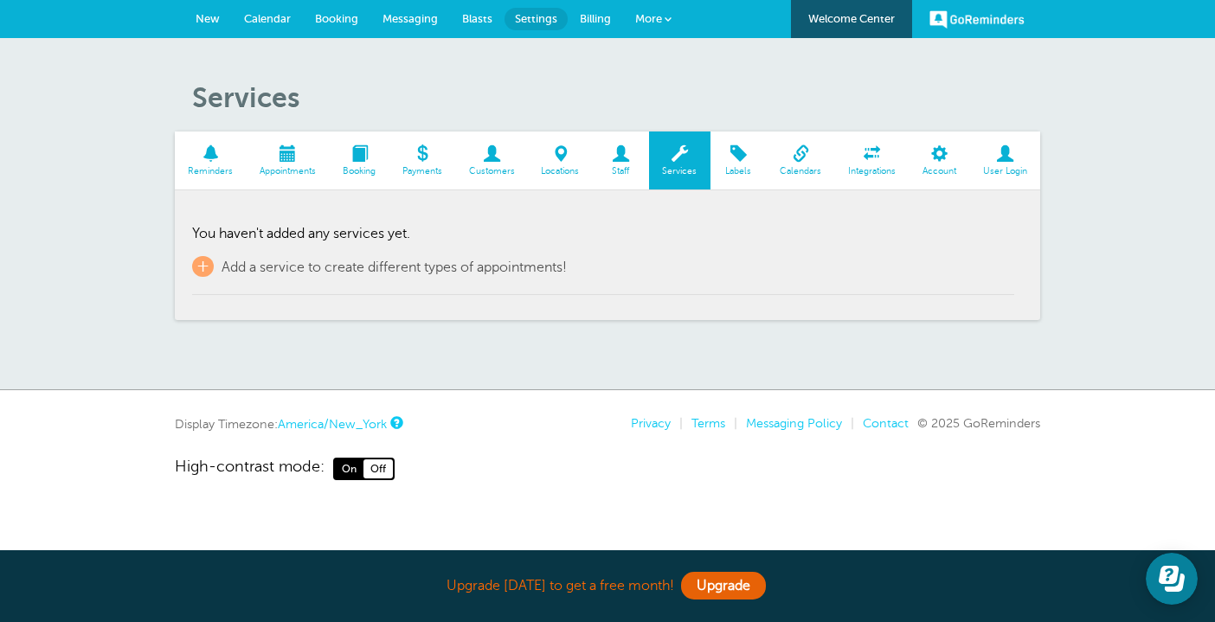
click at [366, 157] on span at bounding box center [360, 153] width 60 height 16
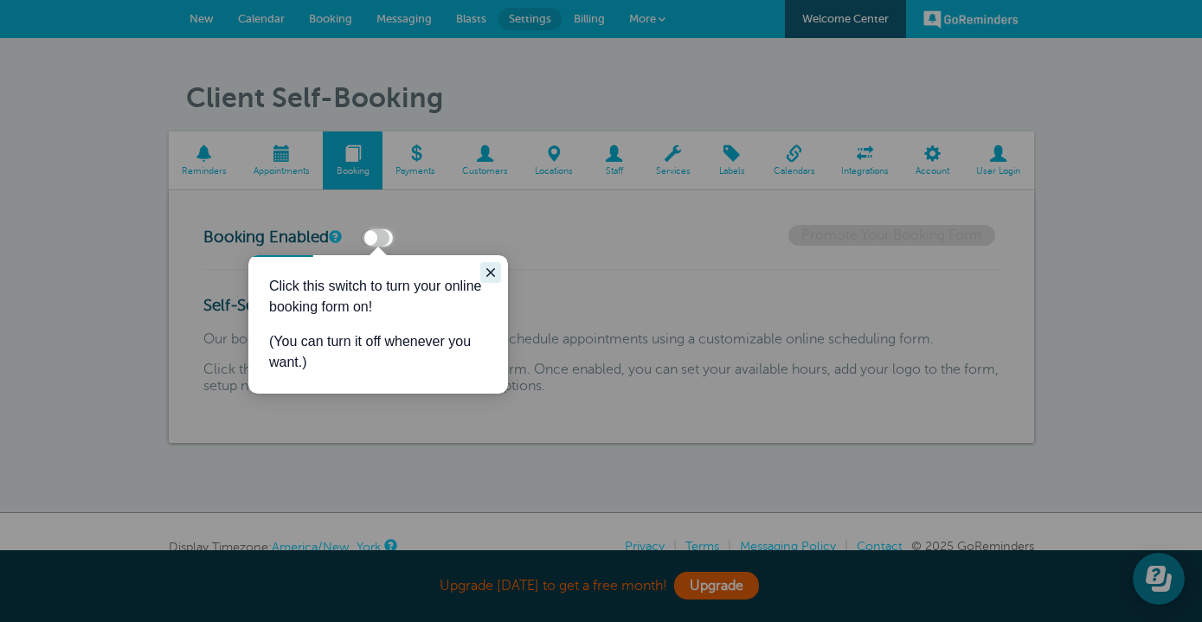
click at [487, 277] on icon "Close guide" at bounding box center [491, 273] width 14 height 14
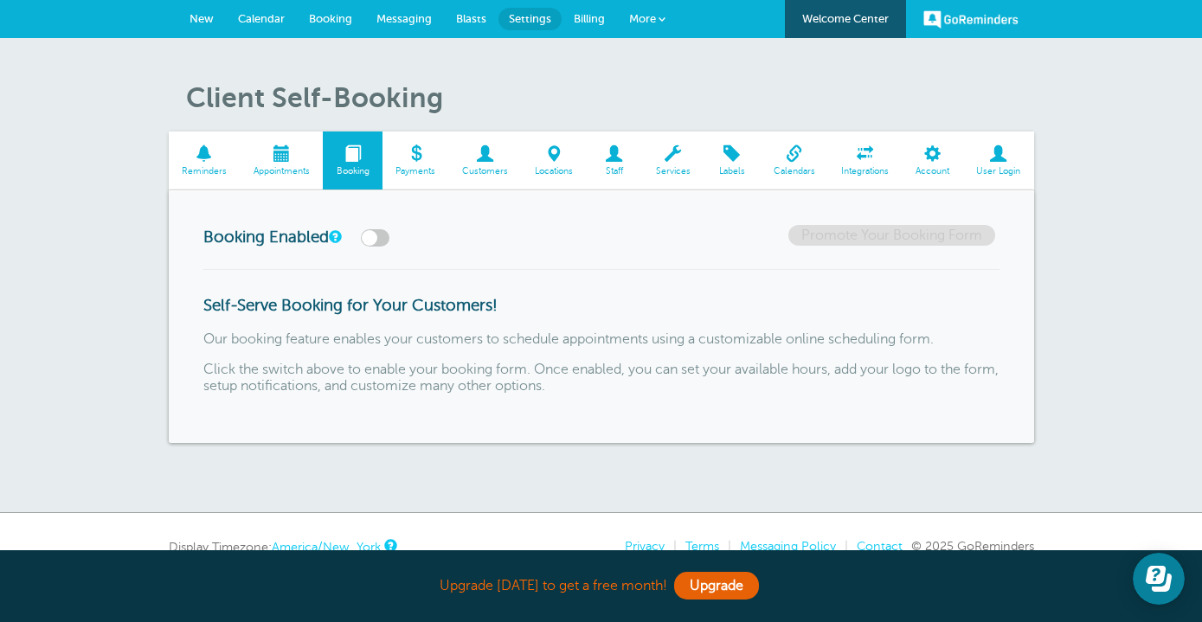
click at [415, 167] on span "Payments" at bounding box center [415, 171] width 49 height 10
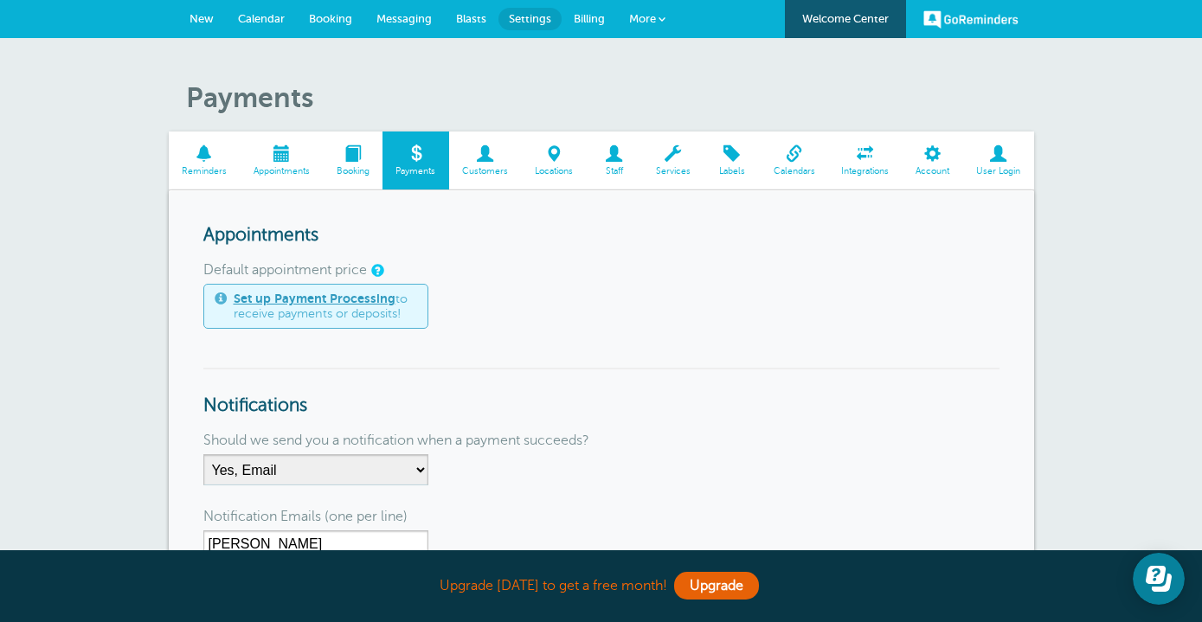
click at [457, 24] on span "Blasts" at bounding box center [471, 18] width 30 height 13
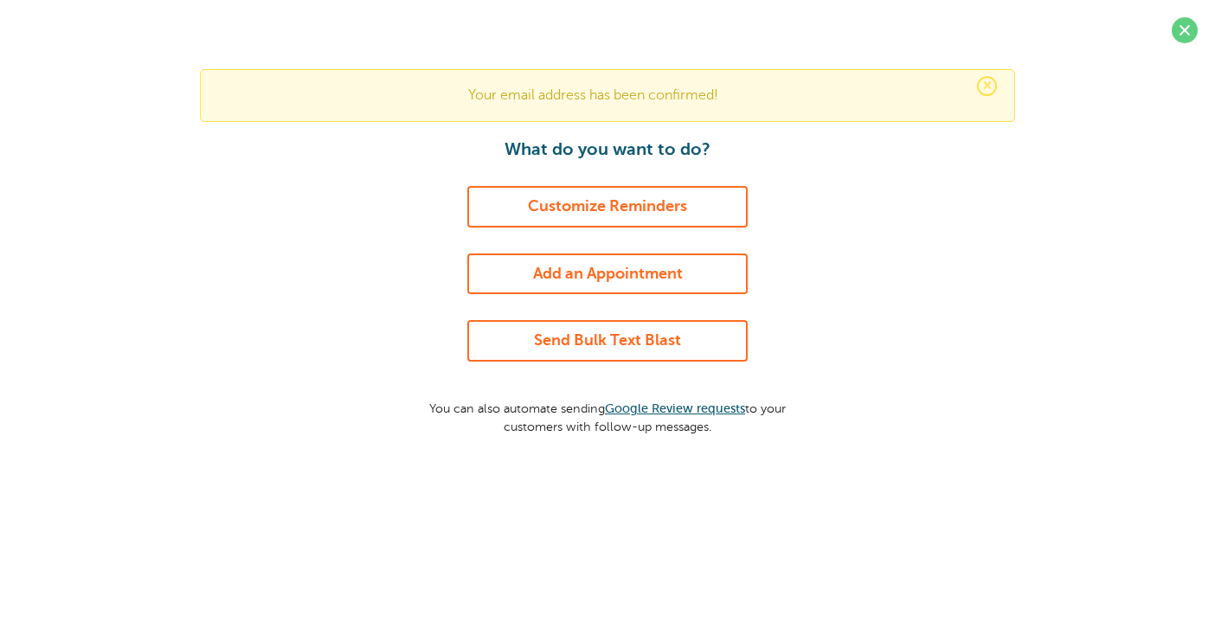
click at [676, 330] on link "Send Bulk Text Blast" at bounding box center [607, 341] width 280 height 42
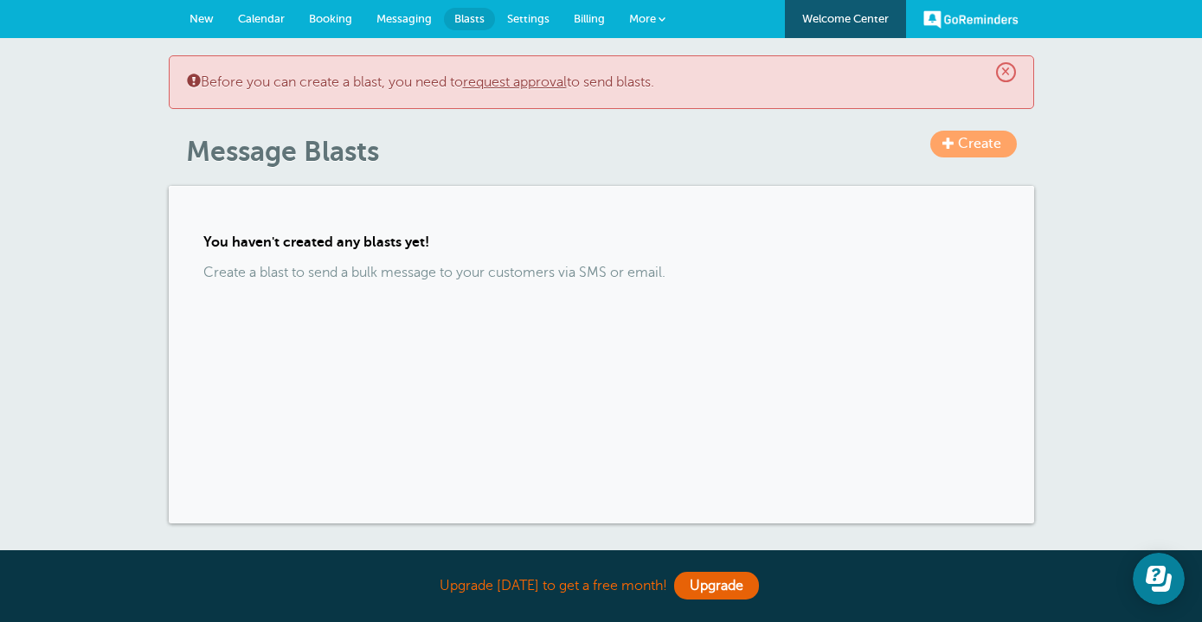
click at [538, 22] on span "Settings" at bounding box center [528, 18] width 42 height 13
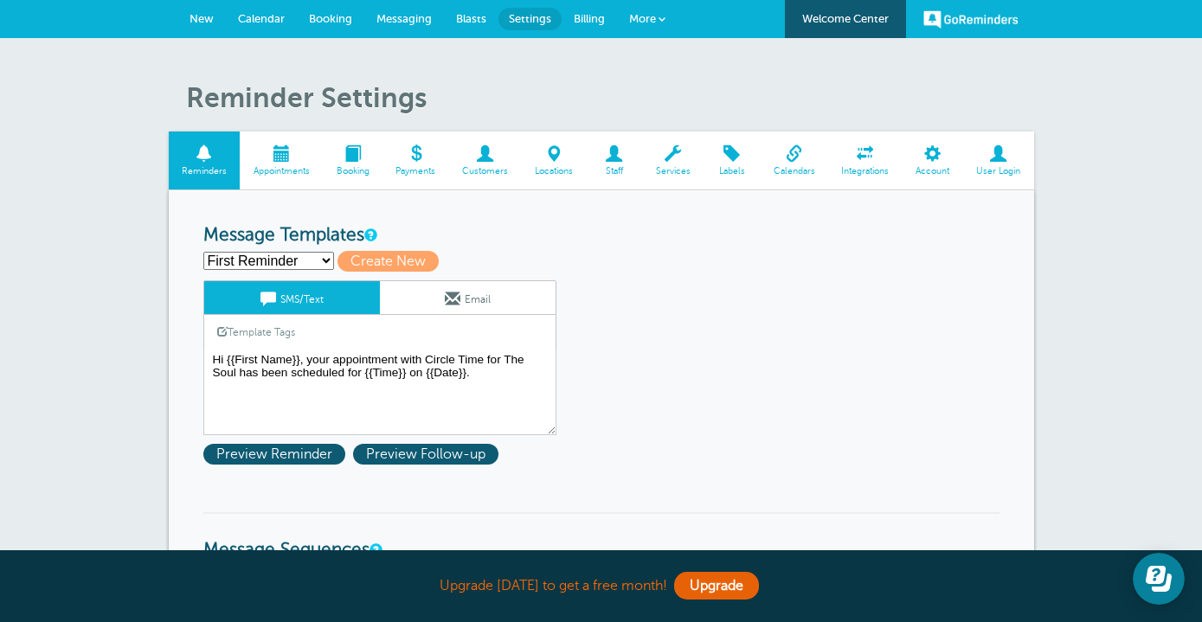
click at [588, 15] on span "Billing" at bounding box center [589, 18] width 31 height 13
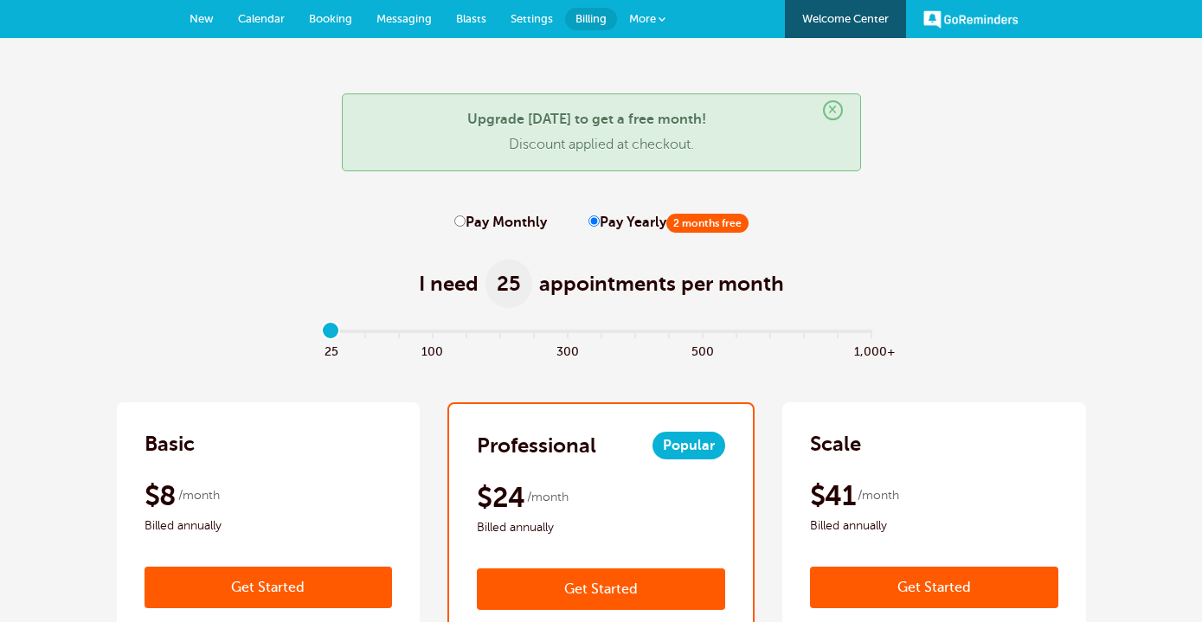
click at [654, 9] on link "More" at bounding box center [647, 19] width 61 height 39
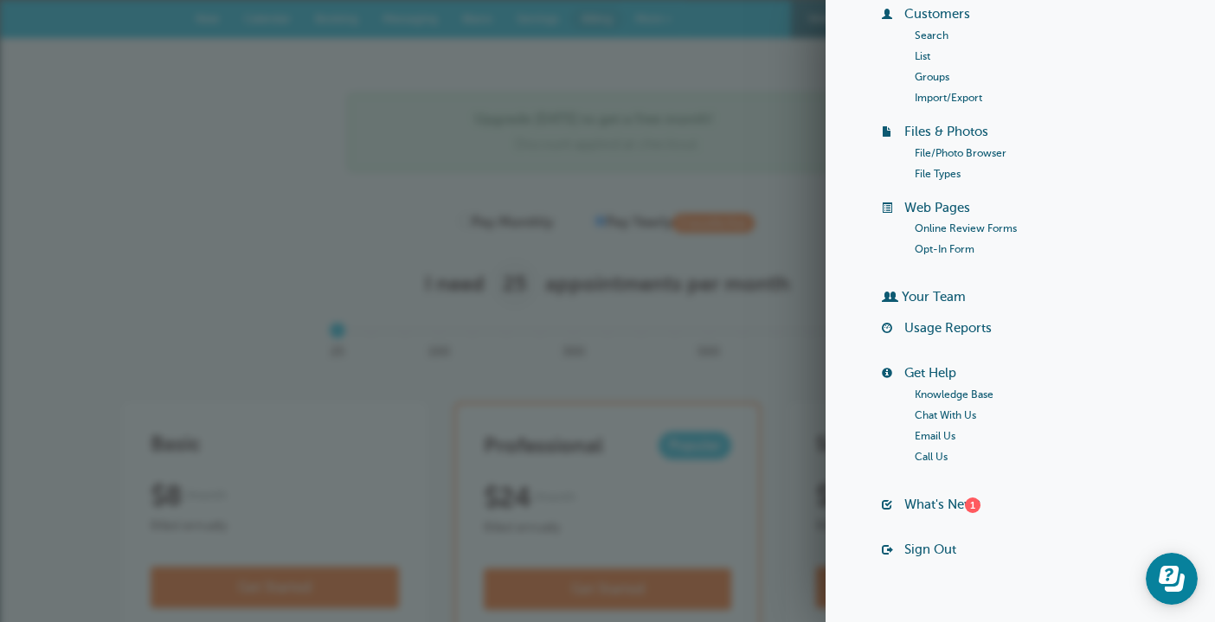
scroll to position [156, 0]
click at [953, 248] on link "Opt-In Form" at bounding box center [945, 247] width 60 height 12
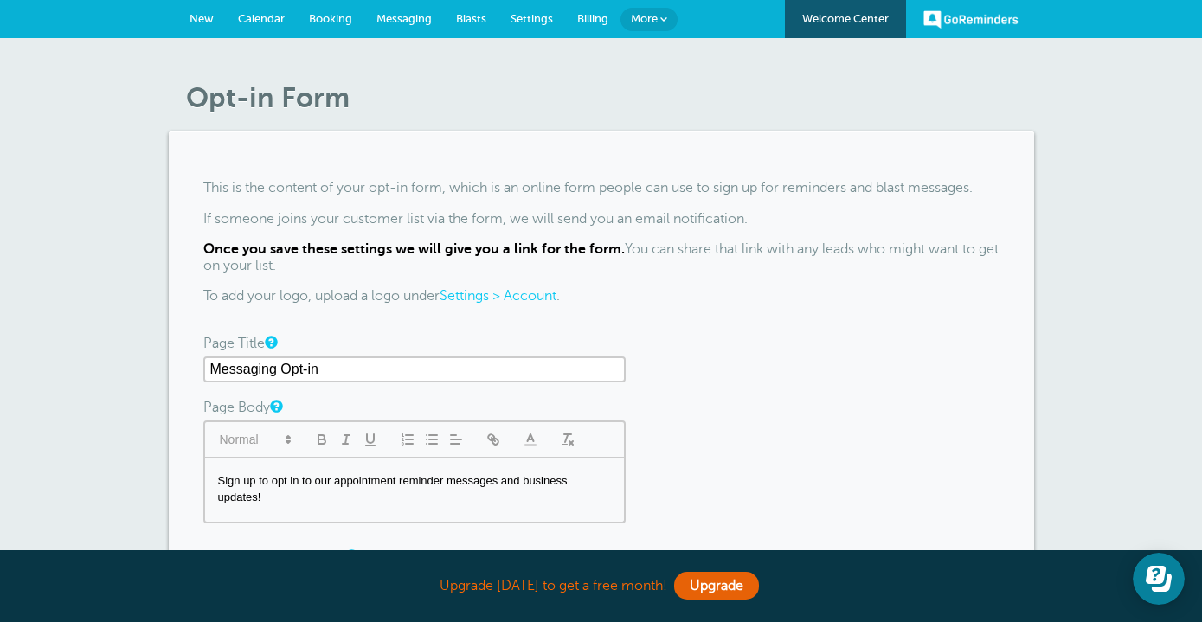
click at [667, 20] on link "More" at bounding box center [649, 19] width 57 height 23
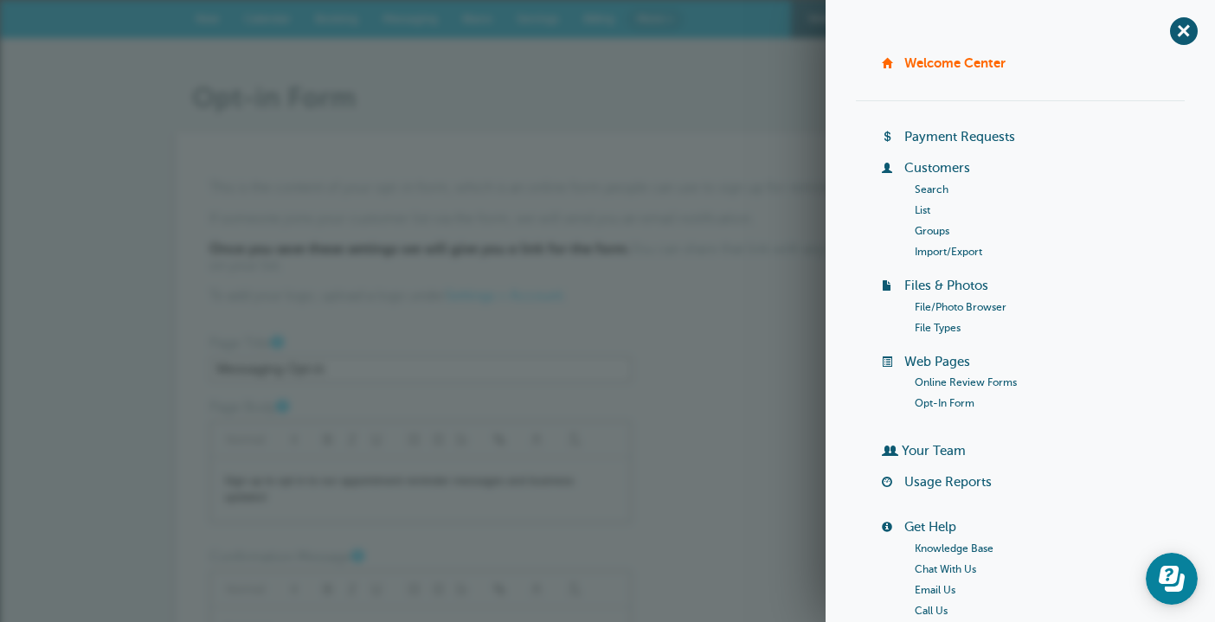
click at [981, 382] on link "Online Review Forms" at bounding box center [966, 382] width 102 height 12
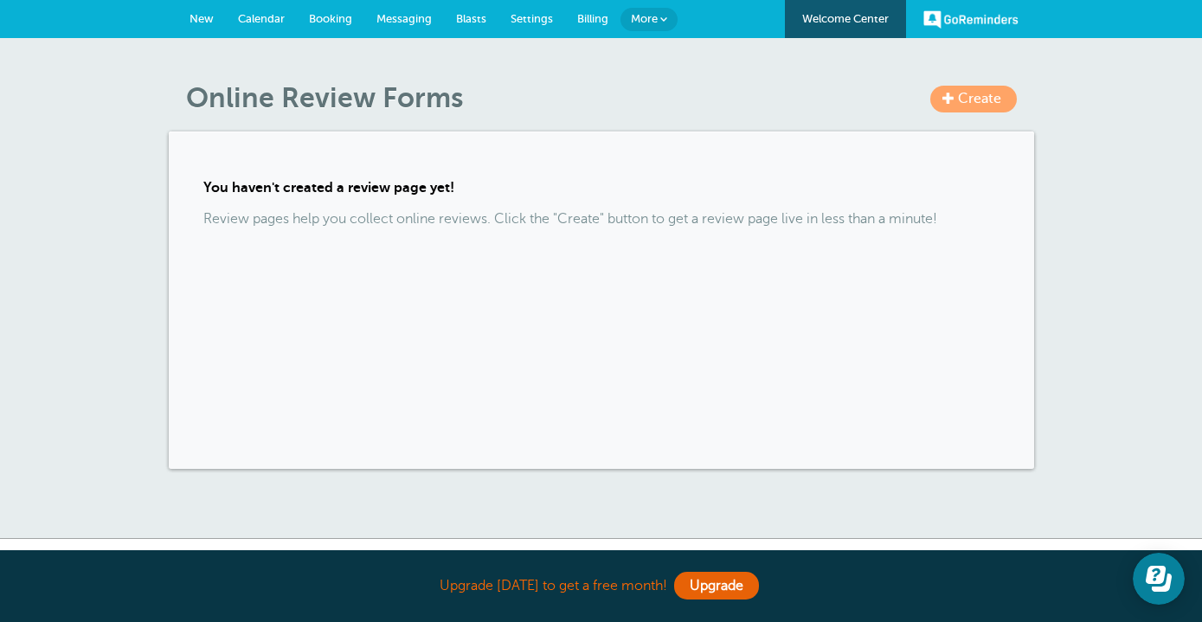
click at [949, 100] on span at bounding box center [949, 98] width 12 height 12
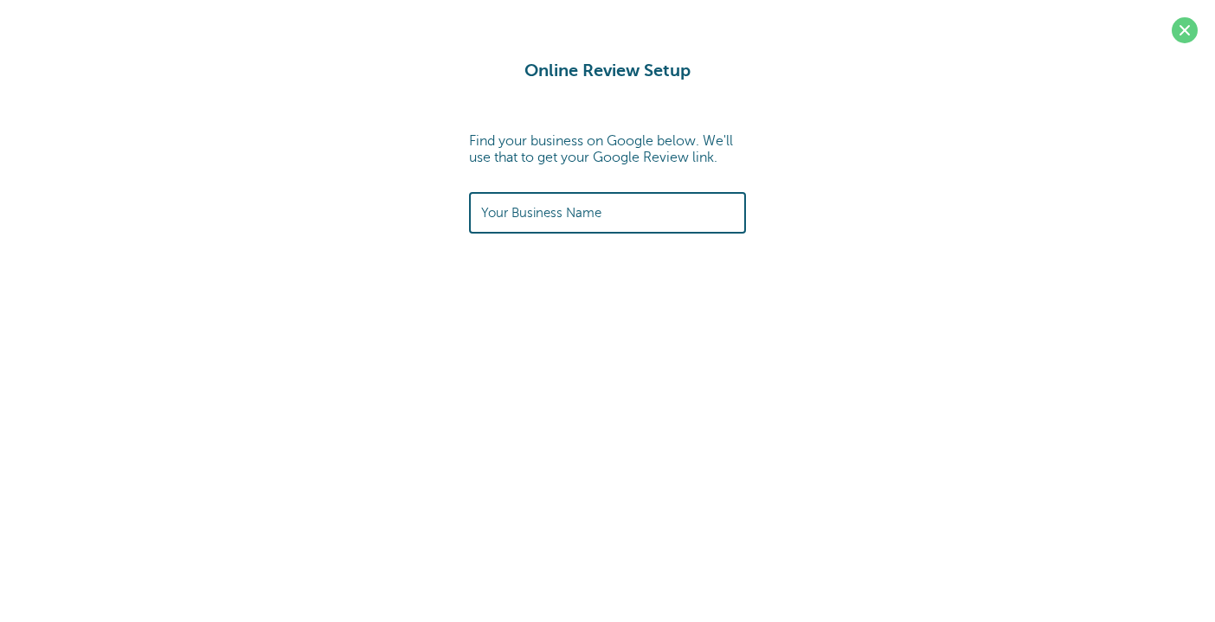
click at [634, 217] on input "text" at bounding box center [607, 212] width 253 height 37
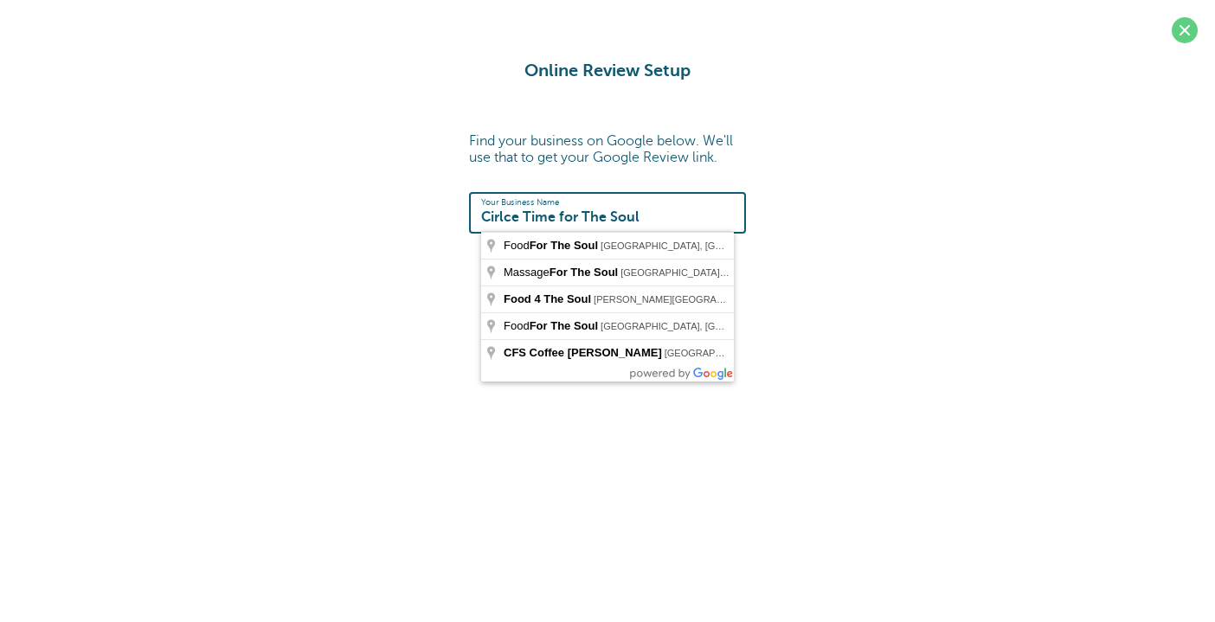
type input "Cirlce Time for The Soul"
click at [856, 204] on div "Online Review Setup Find your business on Google below. We'll use that to get y…" at bounding box center [607, 147] width 1181 height 173
click at [679, 219] on input "Cirlce Time for The Soul" at bounding box center [607, 212] width 253 height 37
click at [1187, 35] on span at bounding box center [1185, 30] width 26 height 26
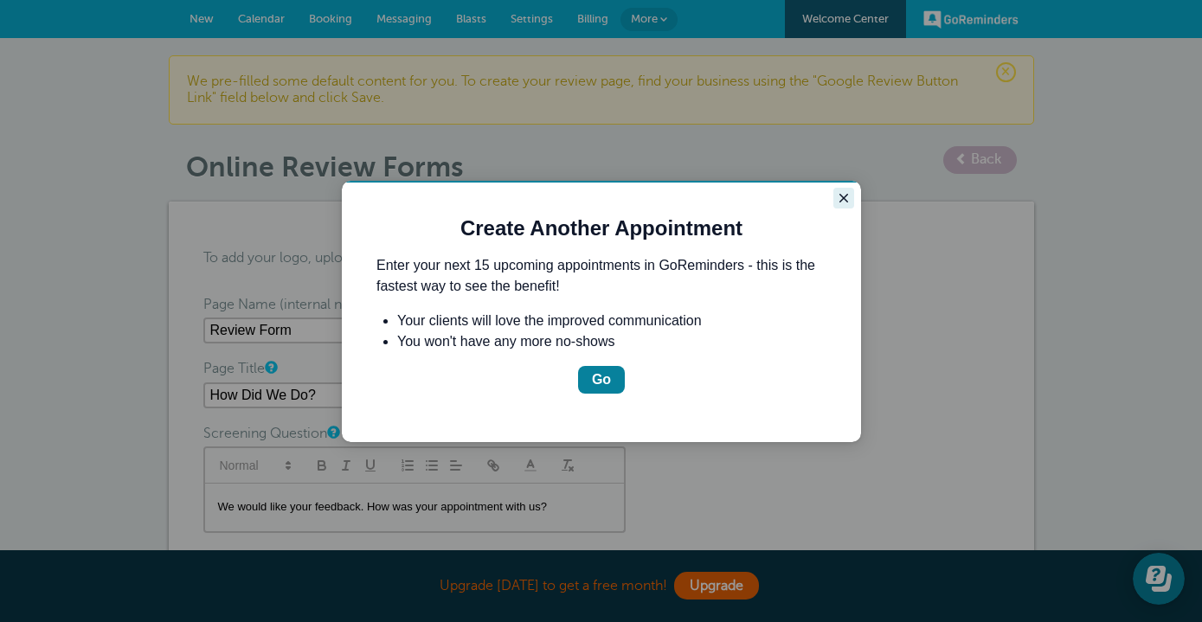
click at [842, 196] on icon "Close guide" at bounding box center [844, 198] width 14 height 14
